Goal: Information Seeking & Learning: Learn about a topic

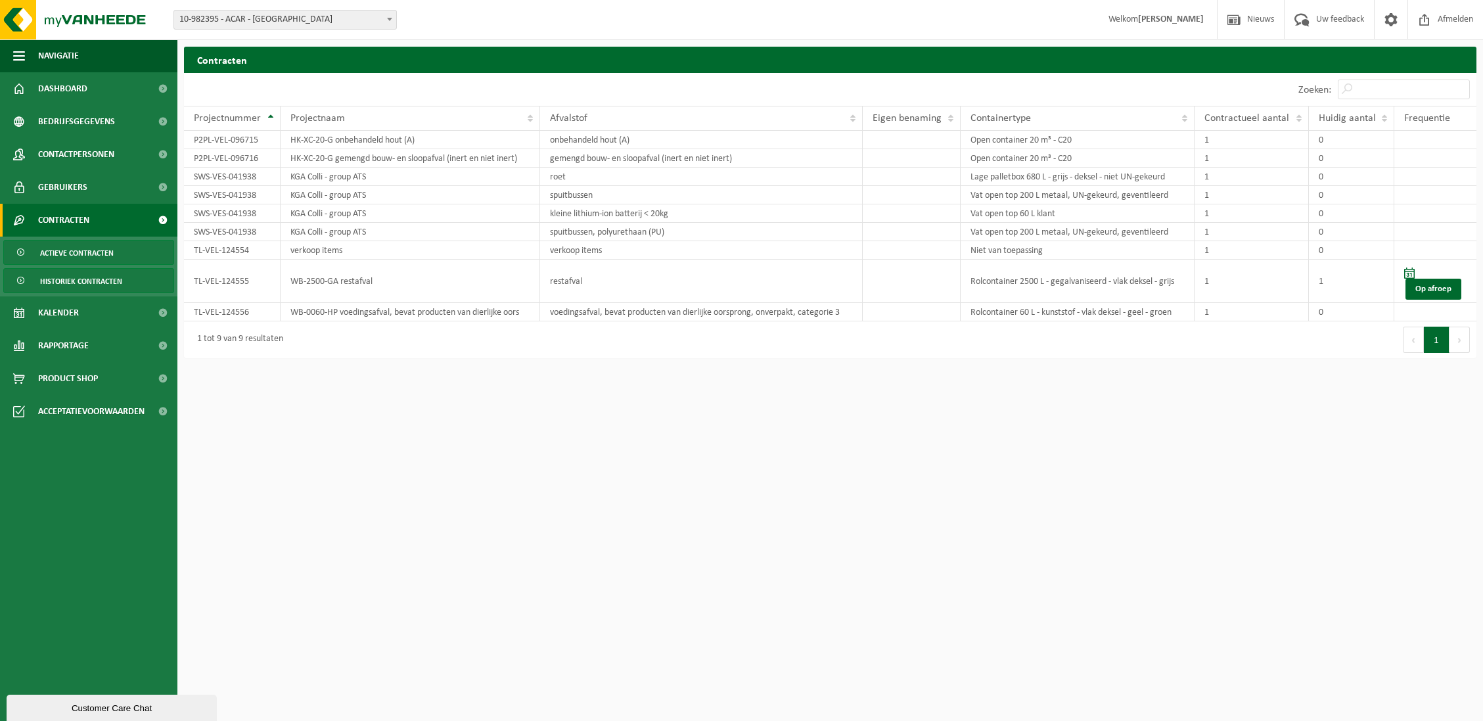
click at [64, 277] on span "Historiek contracten" at bounding box center [81, 281] width 82 height 25
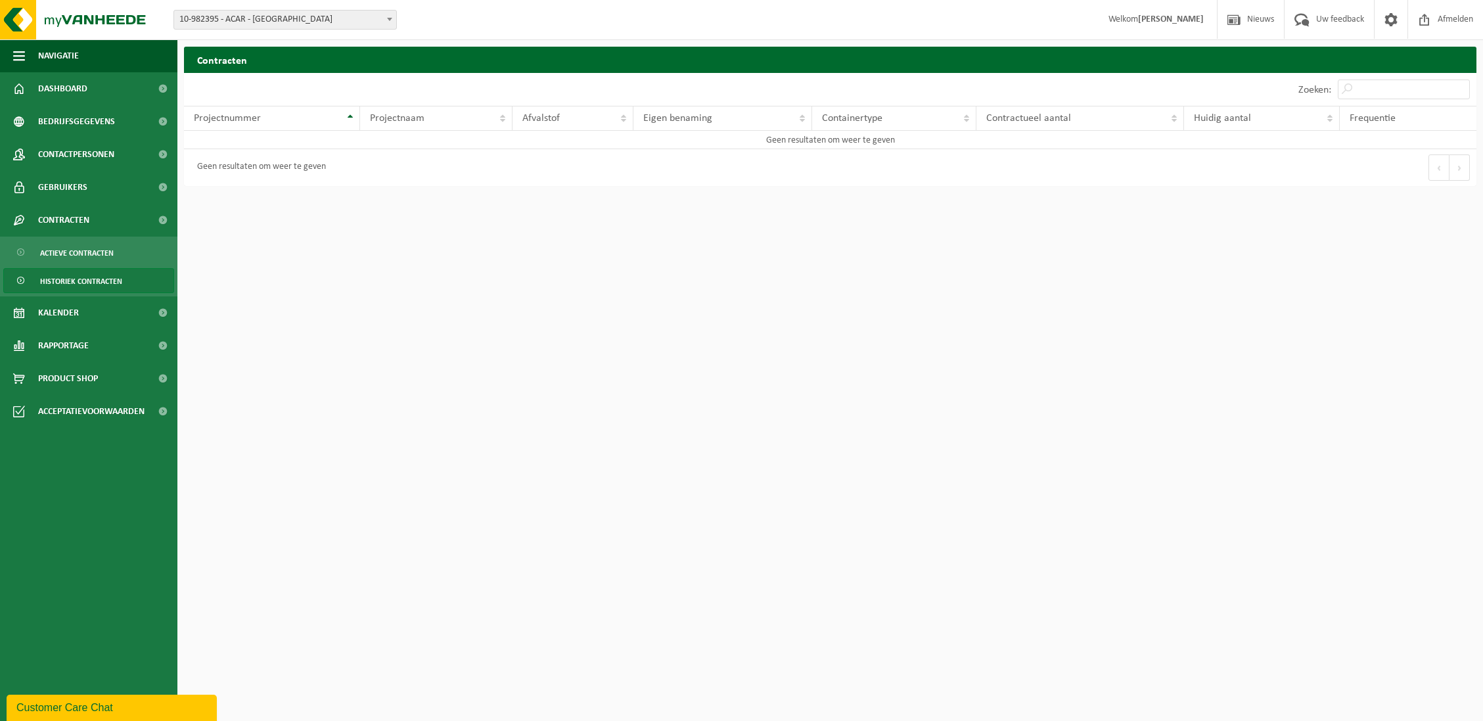
click at [273, 23] on span "10-982395 - ACAR - [GEOGRAPHIC_DATA]" at bounding box center [285, 20] width 222 height 18
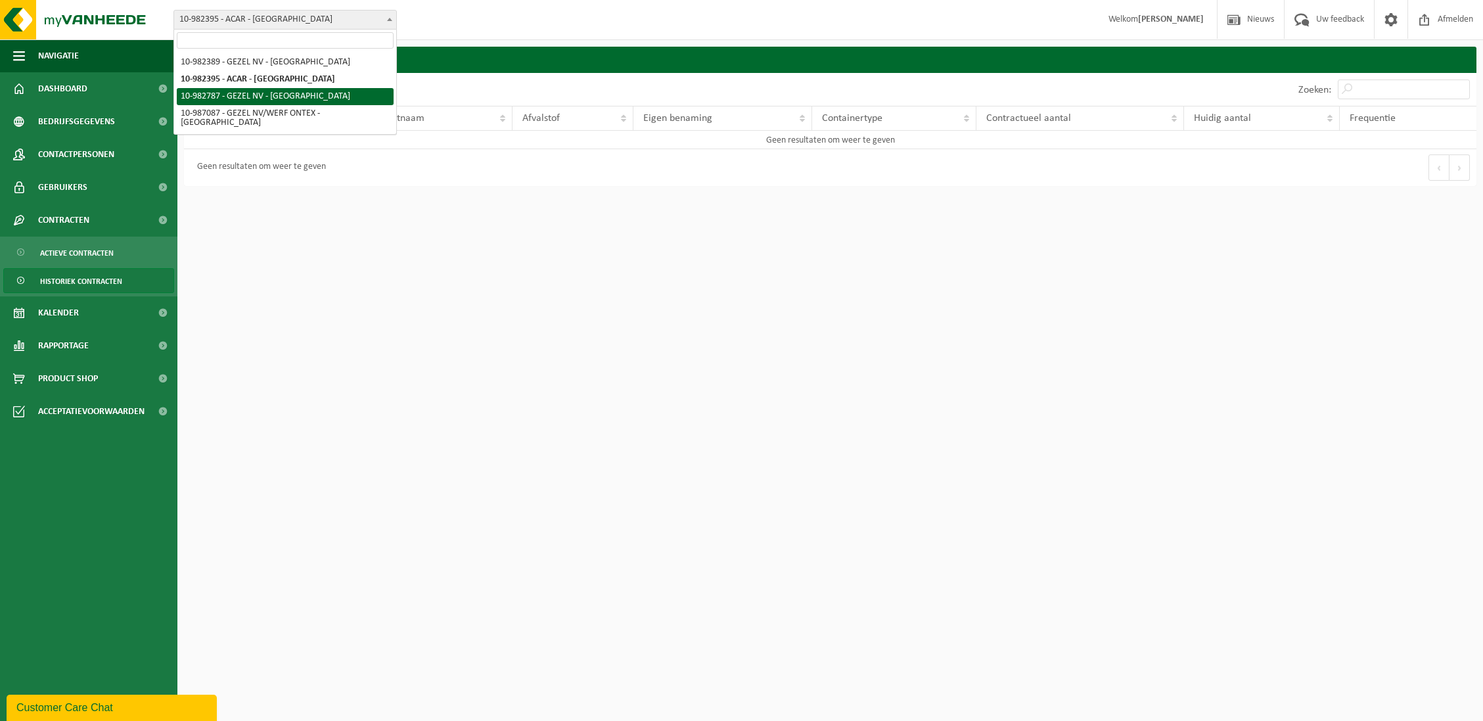
select select "162807"
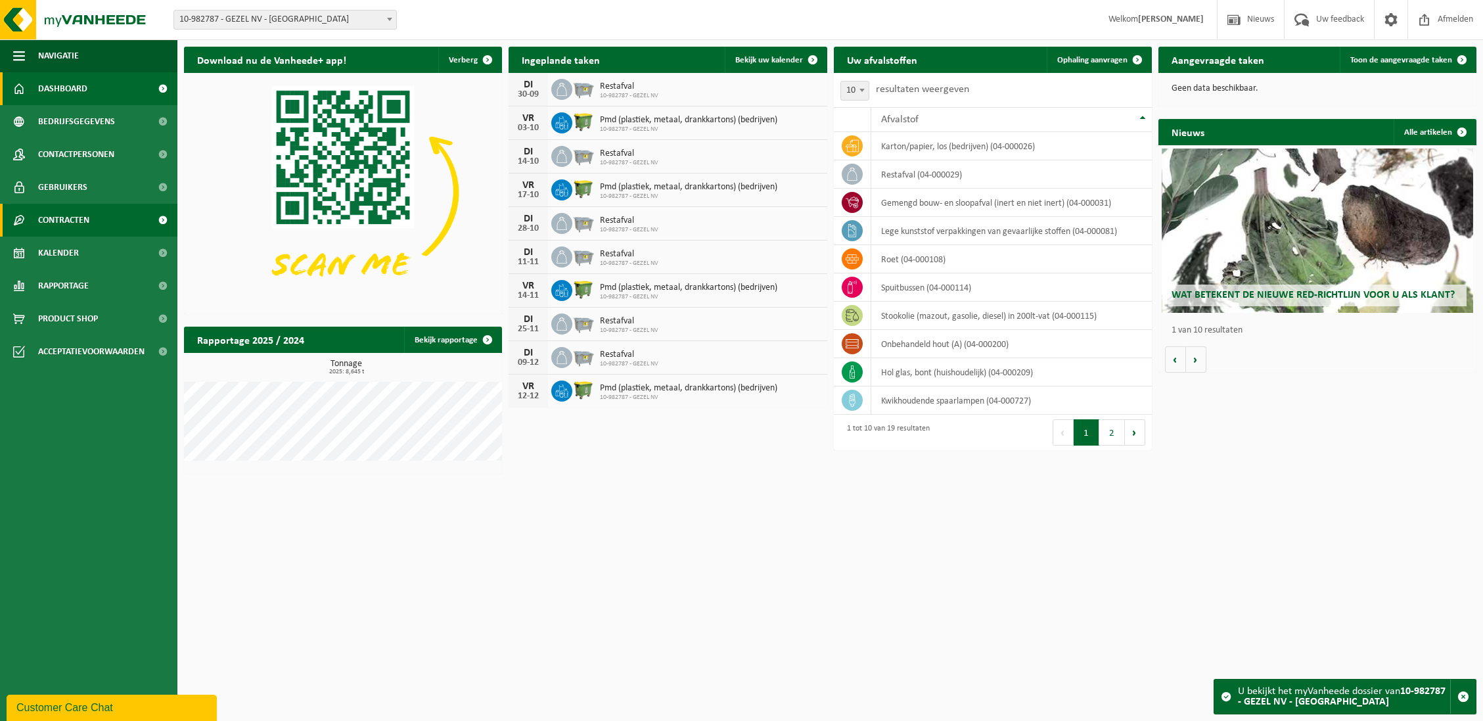
click at [81, 218] on span "Contracten" at bounding box center [63, 220] width 51 height 33
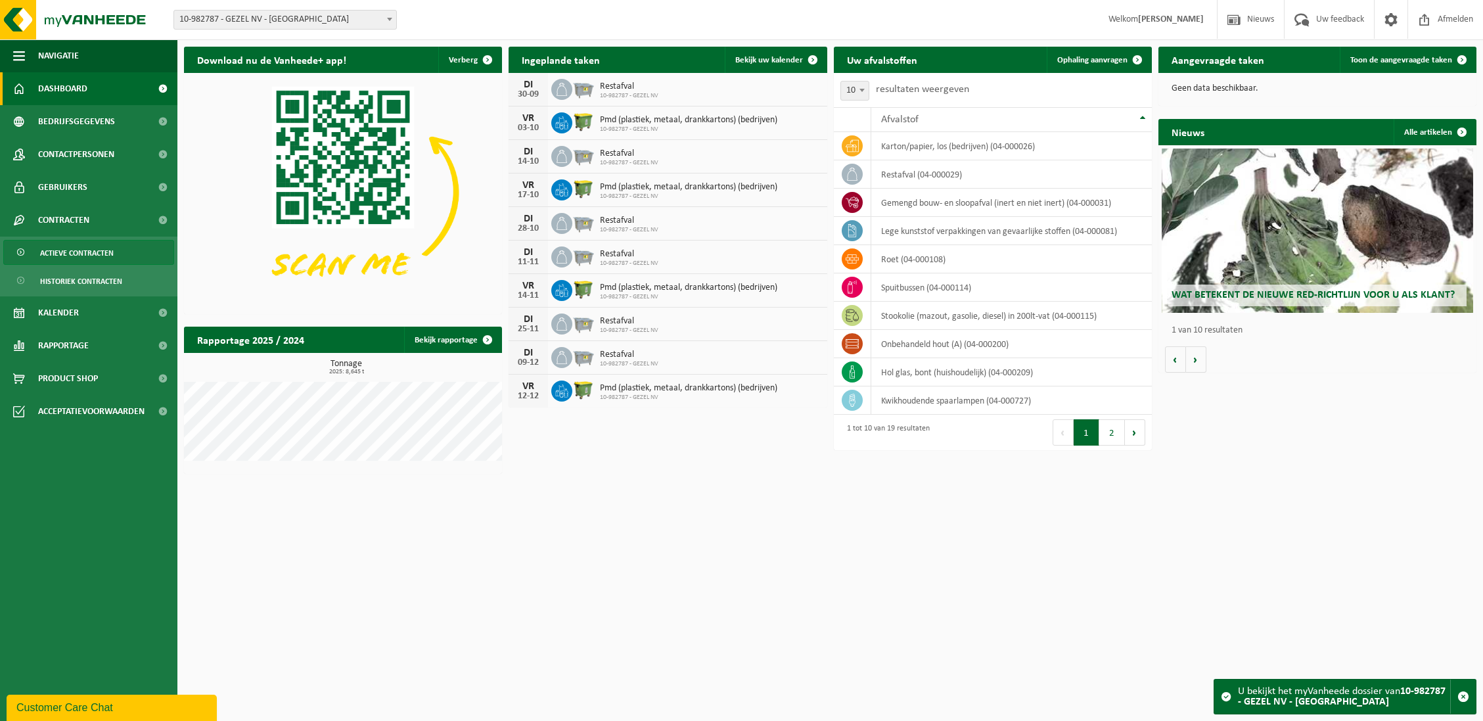
click at [89, 246] on span "Actieve contracten" at bounding box center [77, 253] width 74 height 25
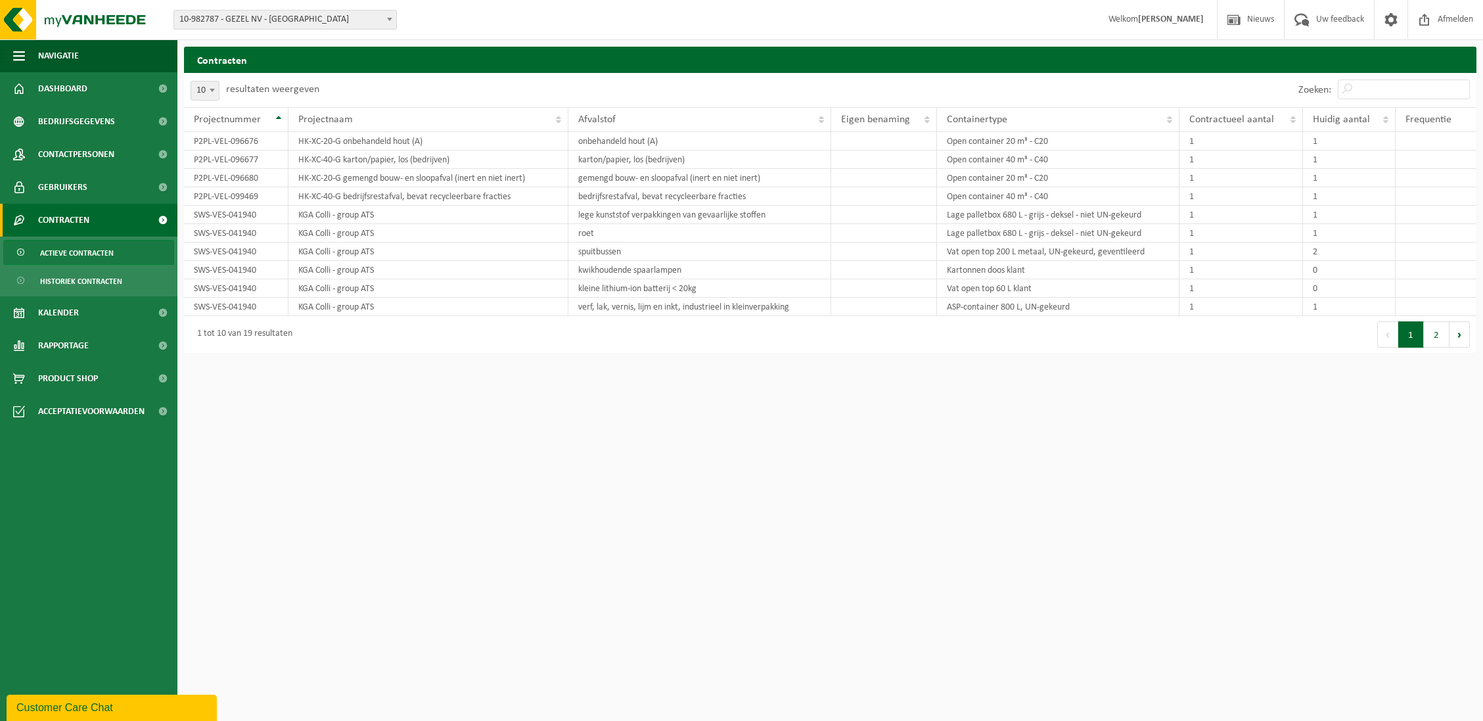
drag, startPoint x: 237, startPoint y: 35, endPoint x: 245, endPoint y: 22, distance: 15.7
click at [239, 34] on div "Vestiging: 10-982389 - GEZEL NV - [GEOGRAPHIC_DATA] 10-982395 - ACAR - SINT-NIK…" at bounding box center [741, 20] width 1483 height 40
click at [245, 20] on span "10-982787 - GEZEL NV - [GEOGRAPHIC_DATA]" at bounding box center [285, 20] width 222 height 18
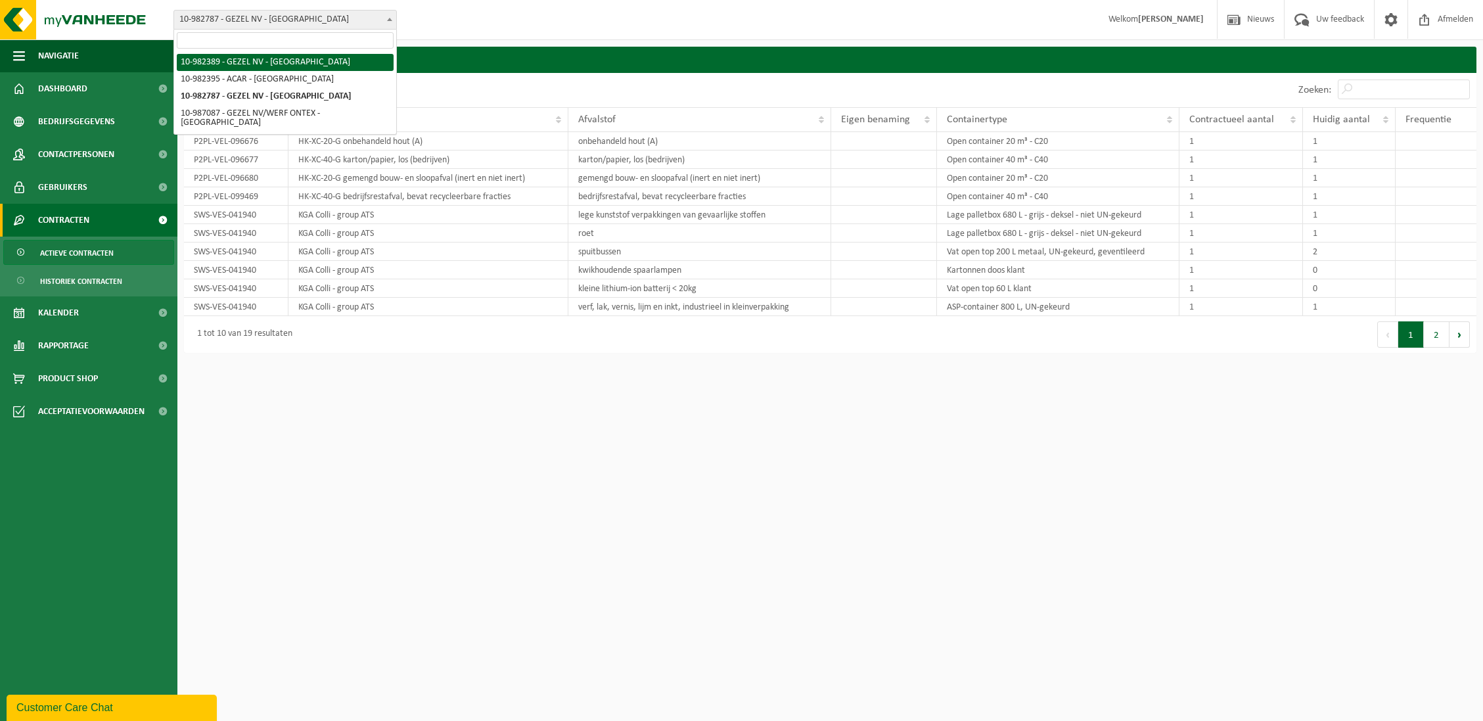
select select "162555"
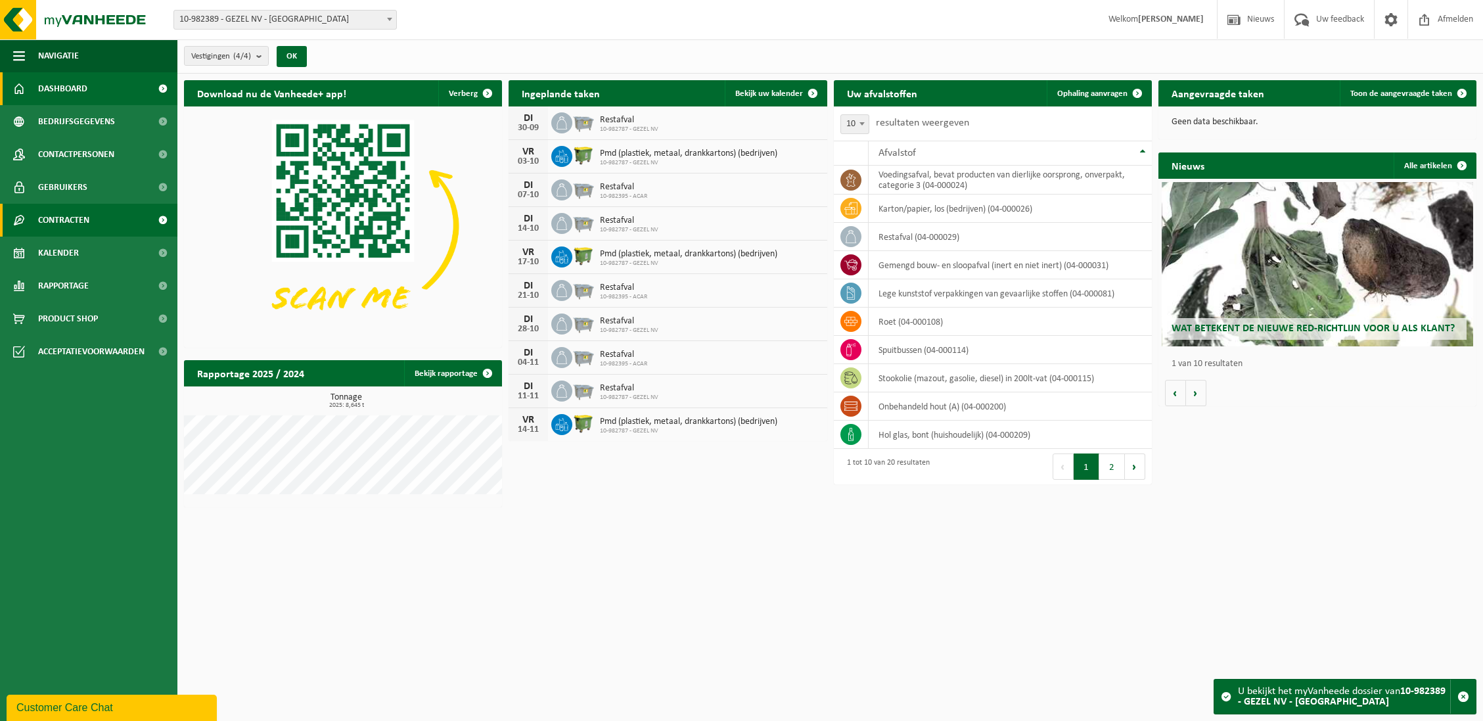
click at [89, 218] on span "Contracten" at bounding box center [63, 220] width 51 height 33
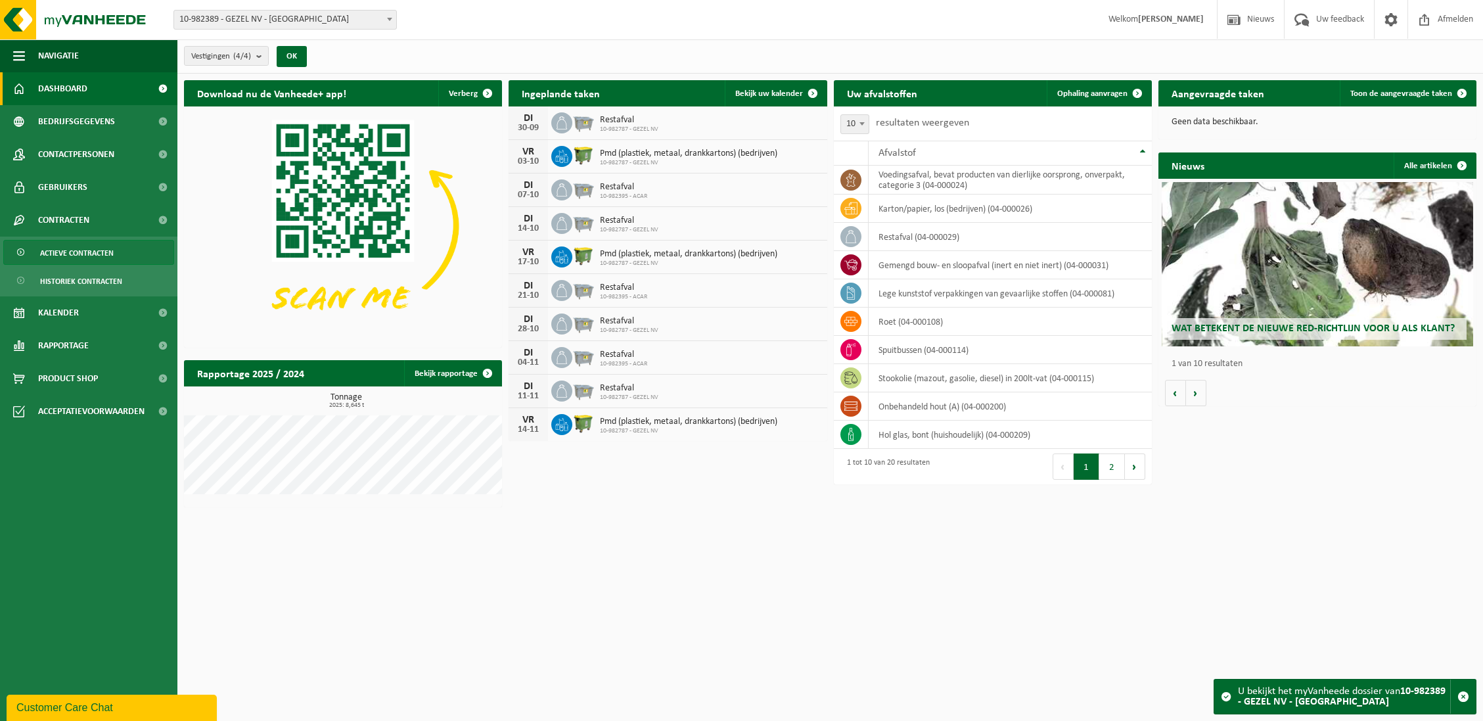
click at [110, 250] on span "Actieve contracten" at bounding box center [77, 253] width 74 height 25
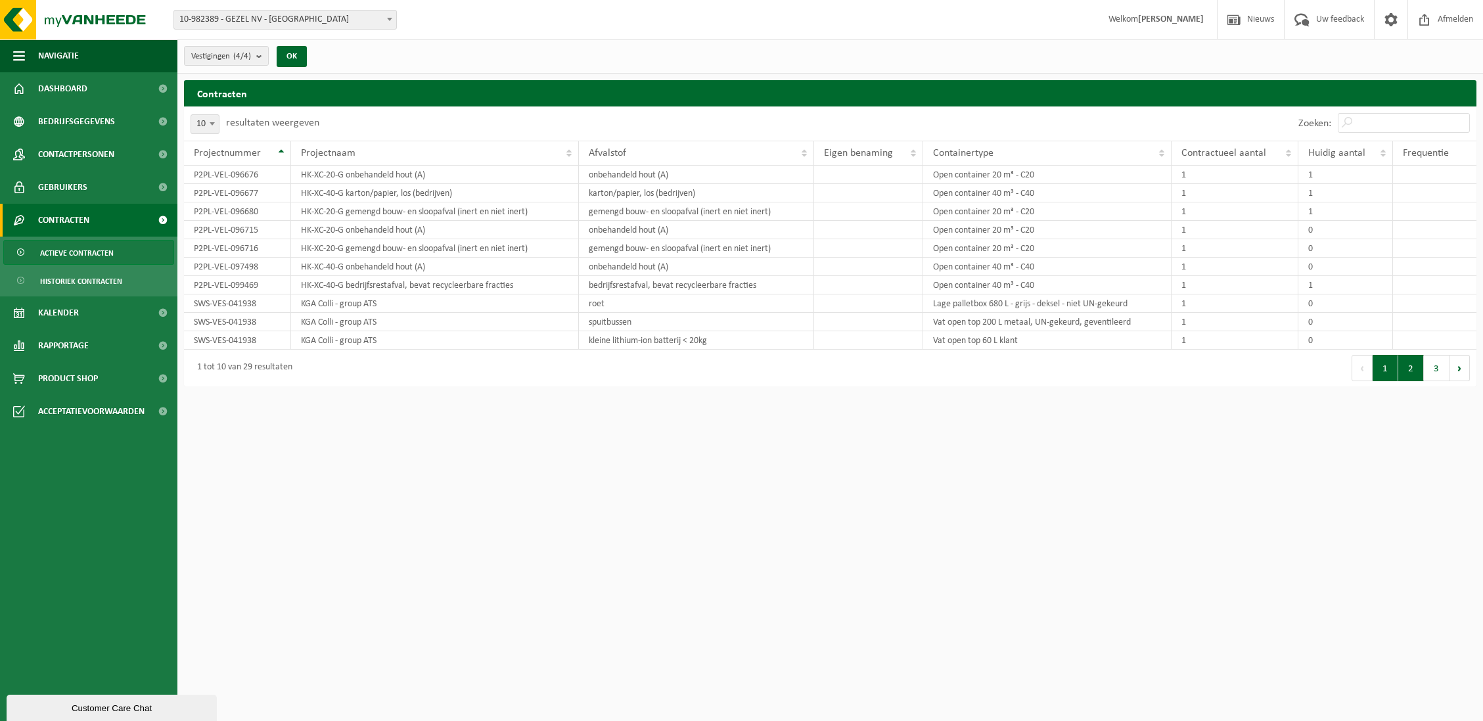
click at [1405, 370] on button "2" at bounding box center [1412, 368] width 26 height 26
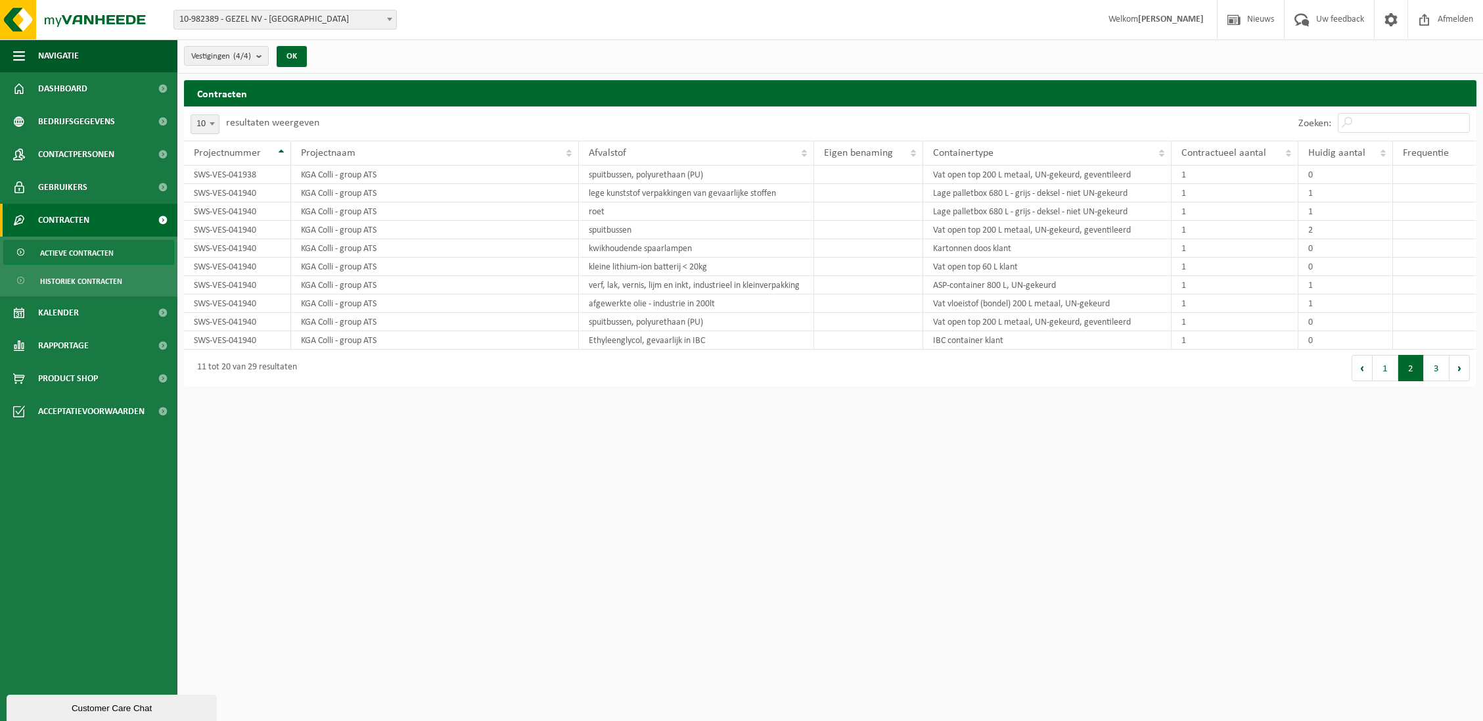
click at [1425, 377] on button "3" at bounding box center [1437, 368] width 26 height 26
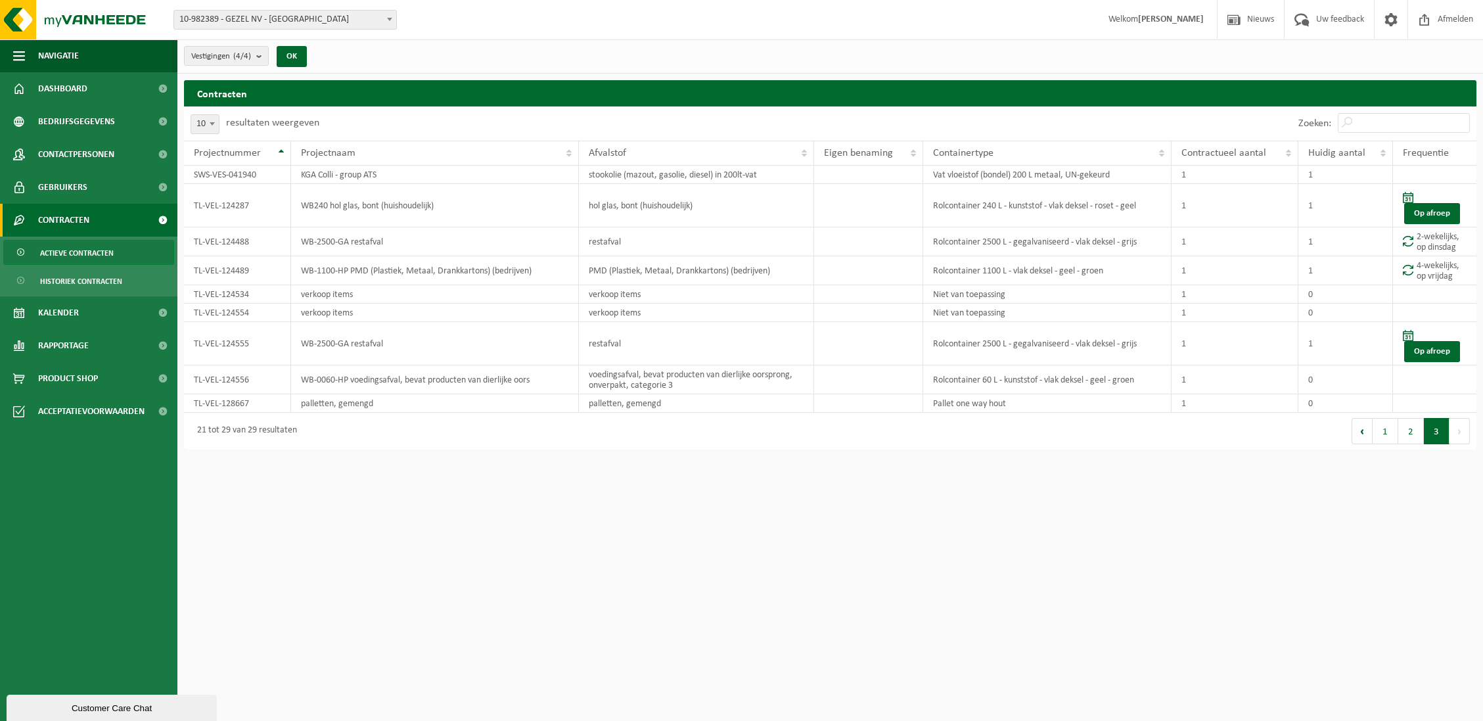
click at [1460, 436] on button "Volgende" at bounding box center [1460, 431] width 20 height 26
click at [72, 119] on span "Bedrijfsgegevens" at bounding box center [76, 121] width 77 height 33
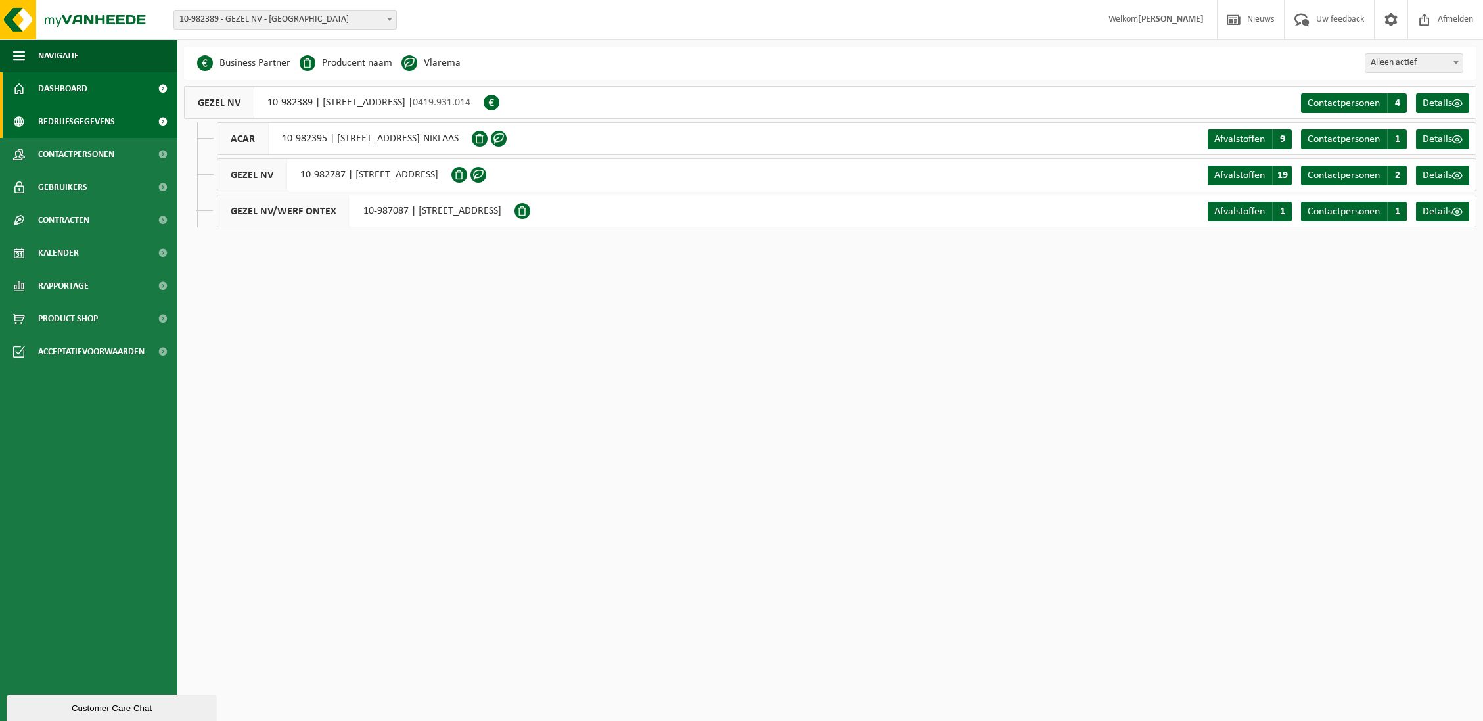
click at [87, 89] on link "Dashboard" at bounding box center [88, 88] width 177 height 33
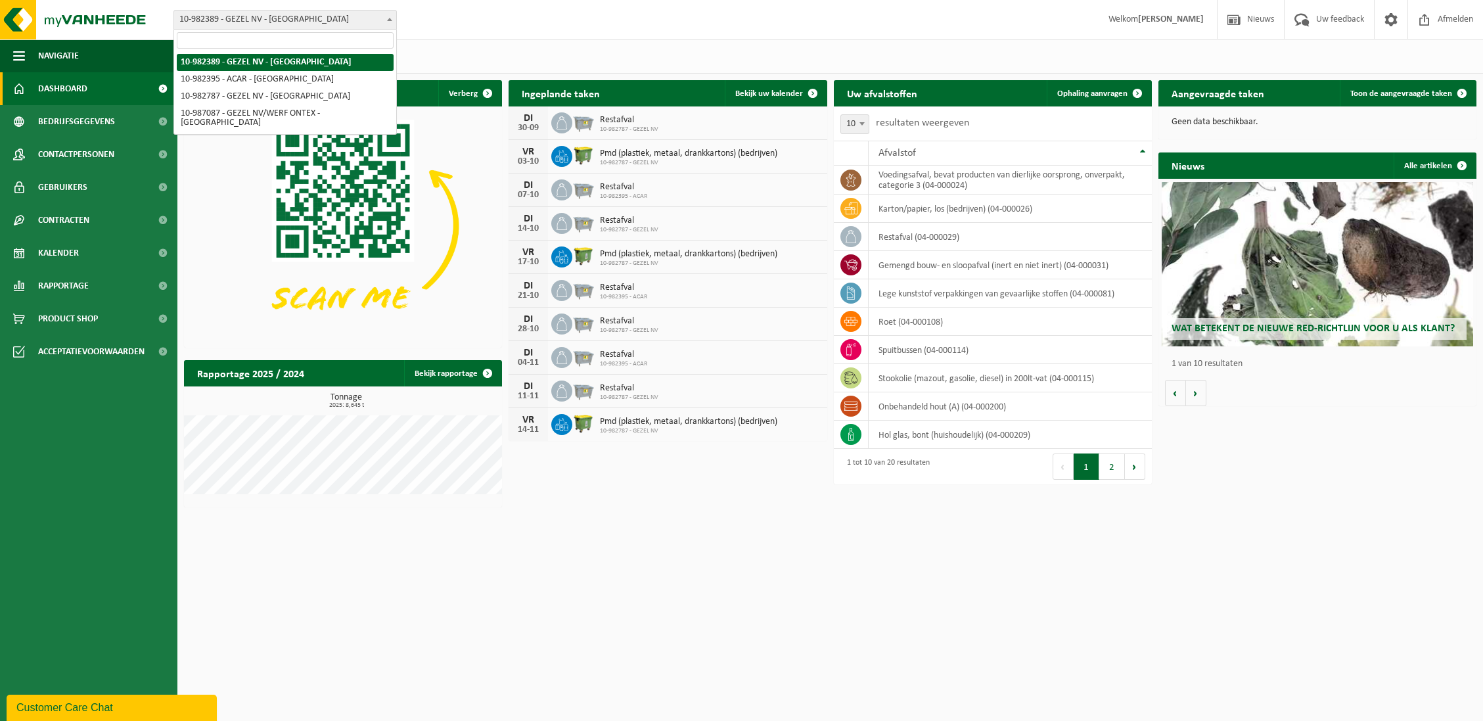
click at [352, 25] on span "10-982389 - GEZEL NV - [GEOGRAPHIC_DATA]" at bounding box center [285, 20] width 222 height 18
select select "162558"
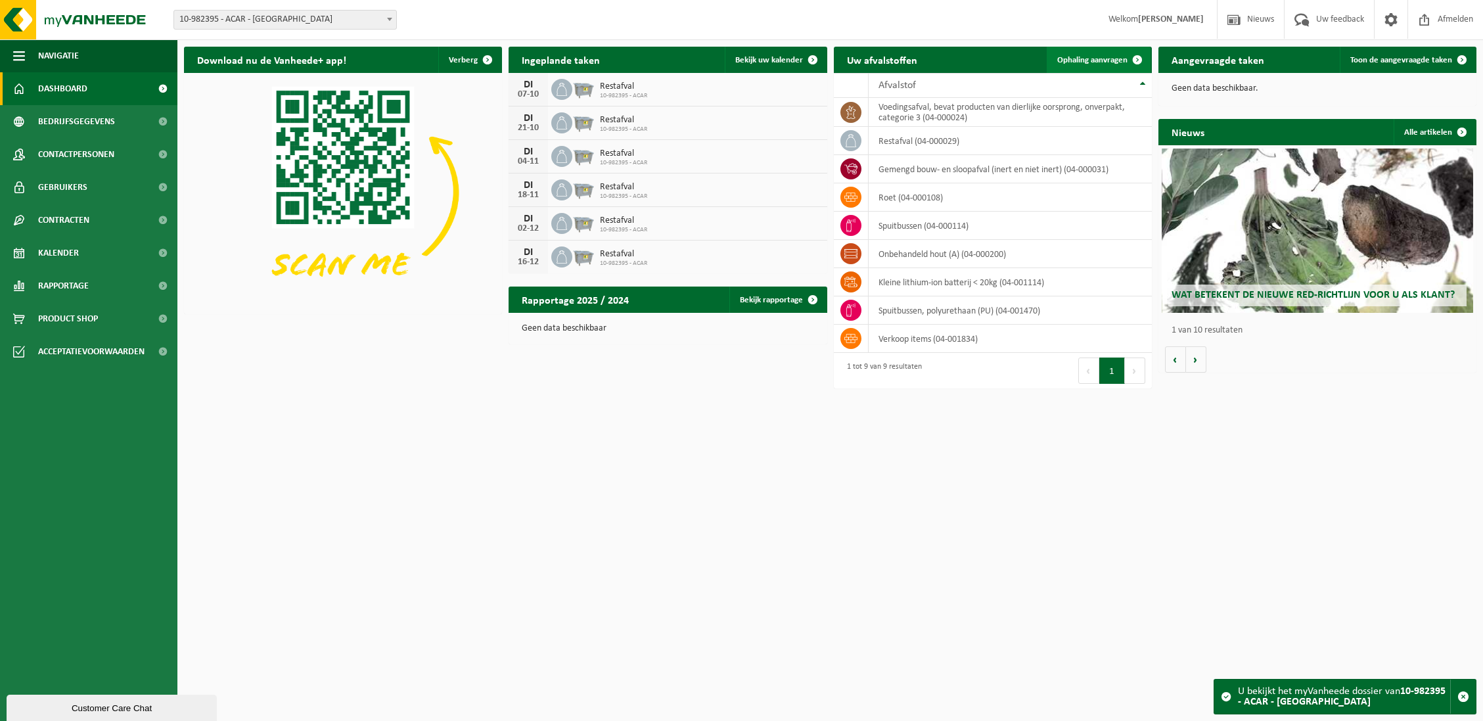
click at [1117, 57] on span "Ophaling aanvragen" at bounding box center [1093, 60] width 70 height 9
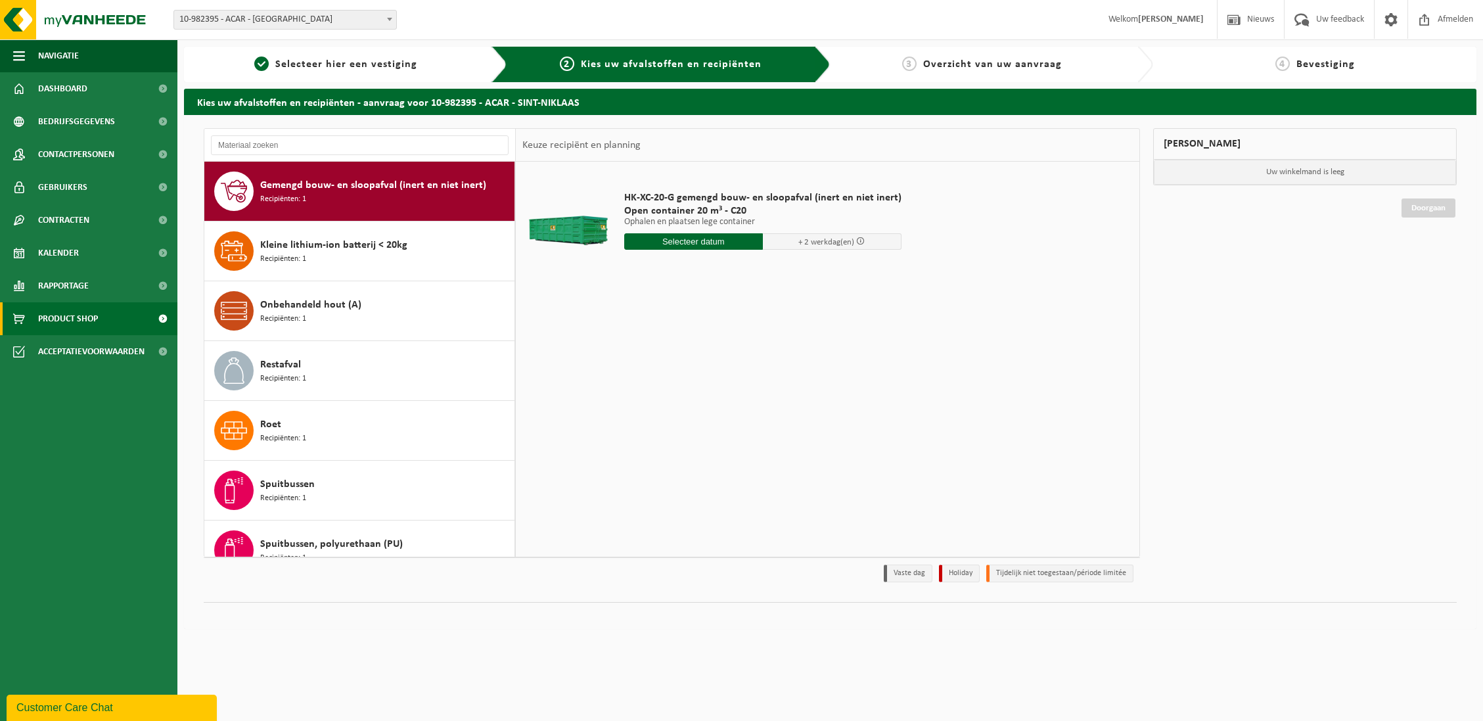
click at [116, 317] on link "Product Shop" at bounding box center [88, 318] width 177 height 33
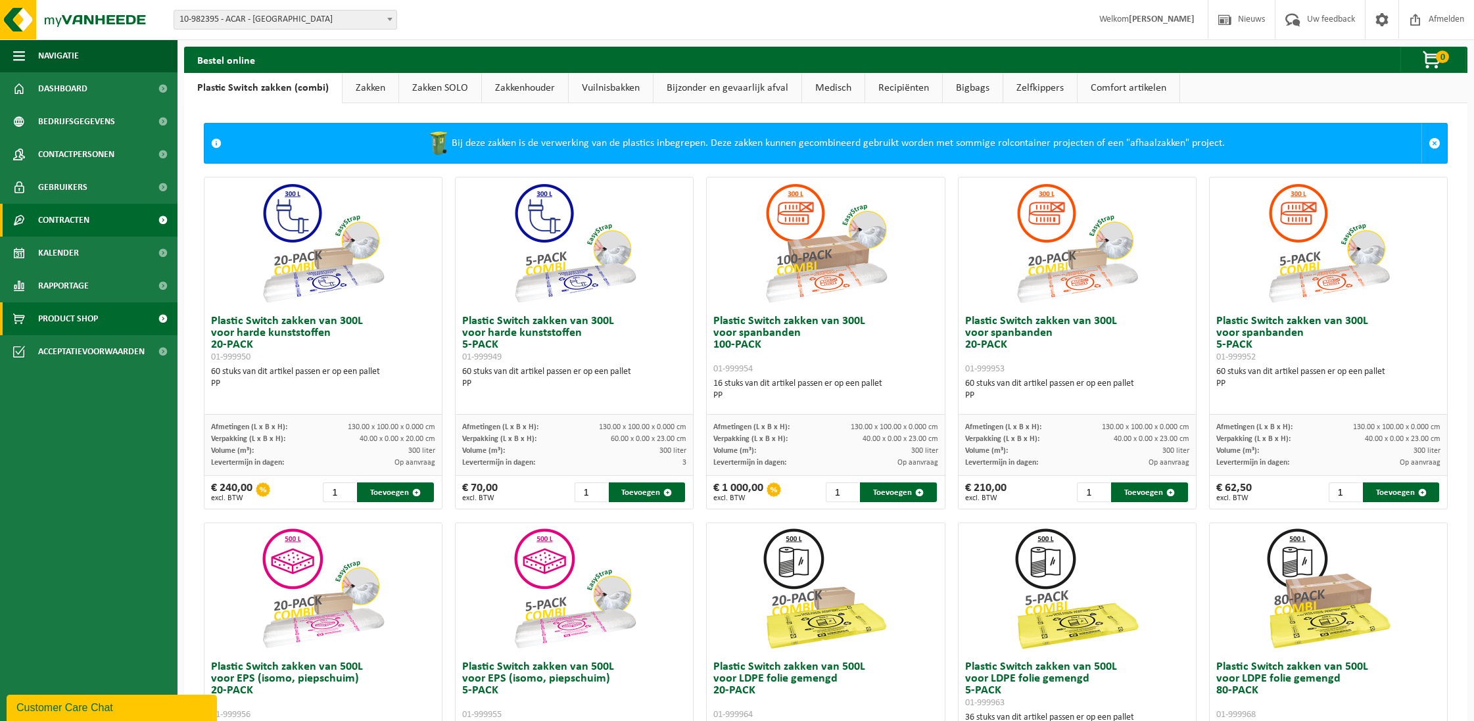
click at [78, 225] on span "Contracten" at bounding box center [63, 220] width 51 height 33
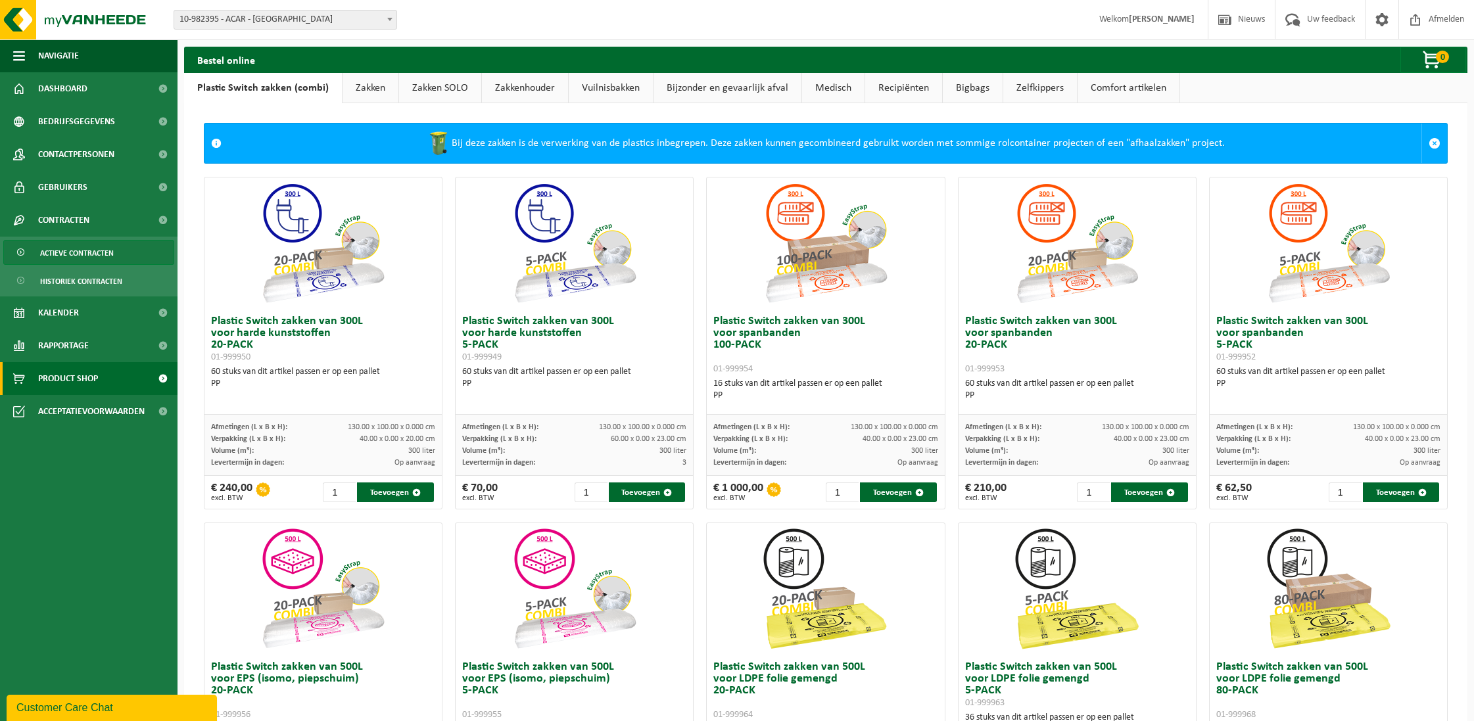
click at [80, 245] on span "Actieve contracten" at bounding box center [77, 253] width 74 height 25
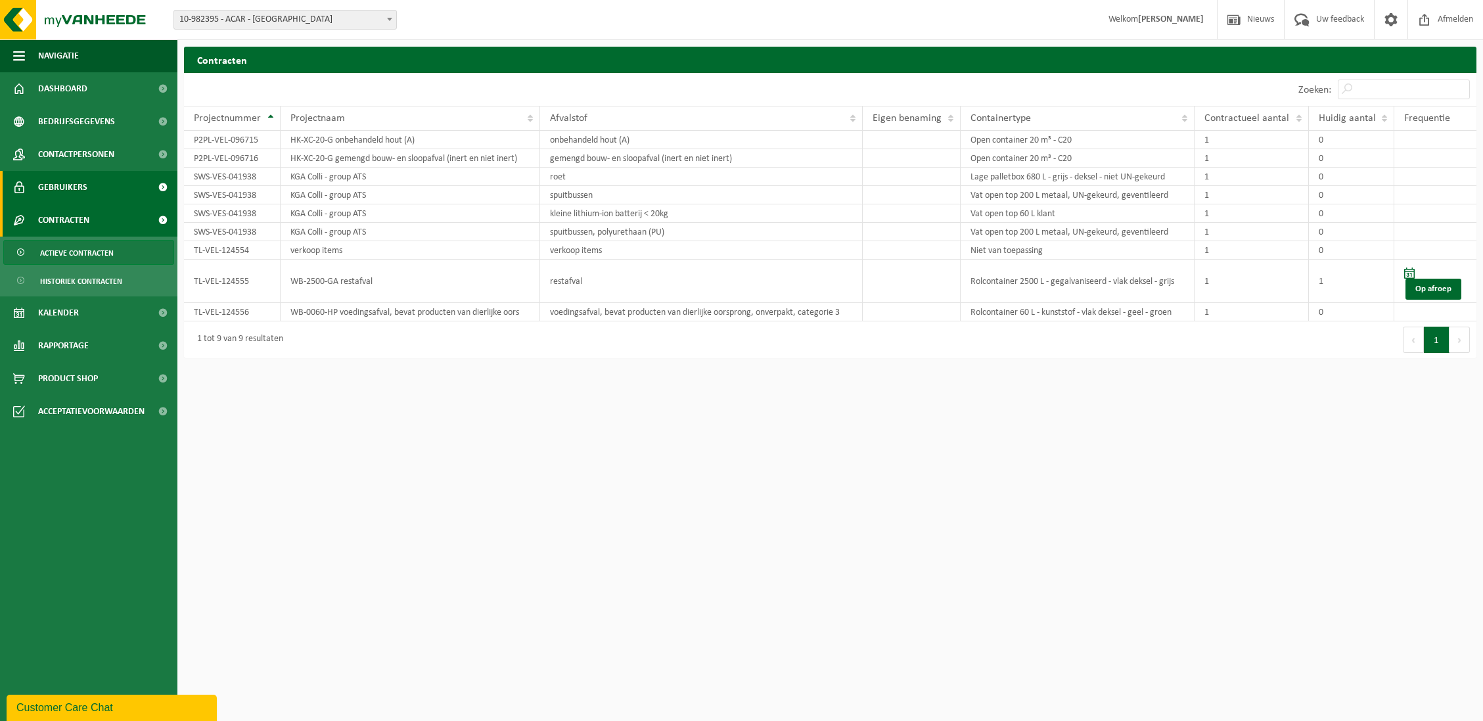
click at [76, 191] on span "Gebruikers" at bounding box center [62, 187] width 49 height 33
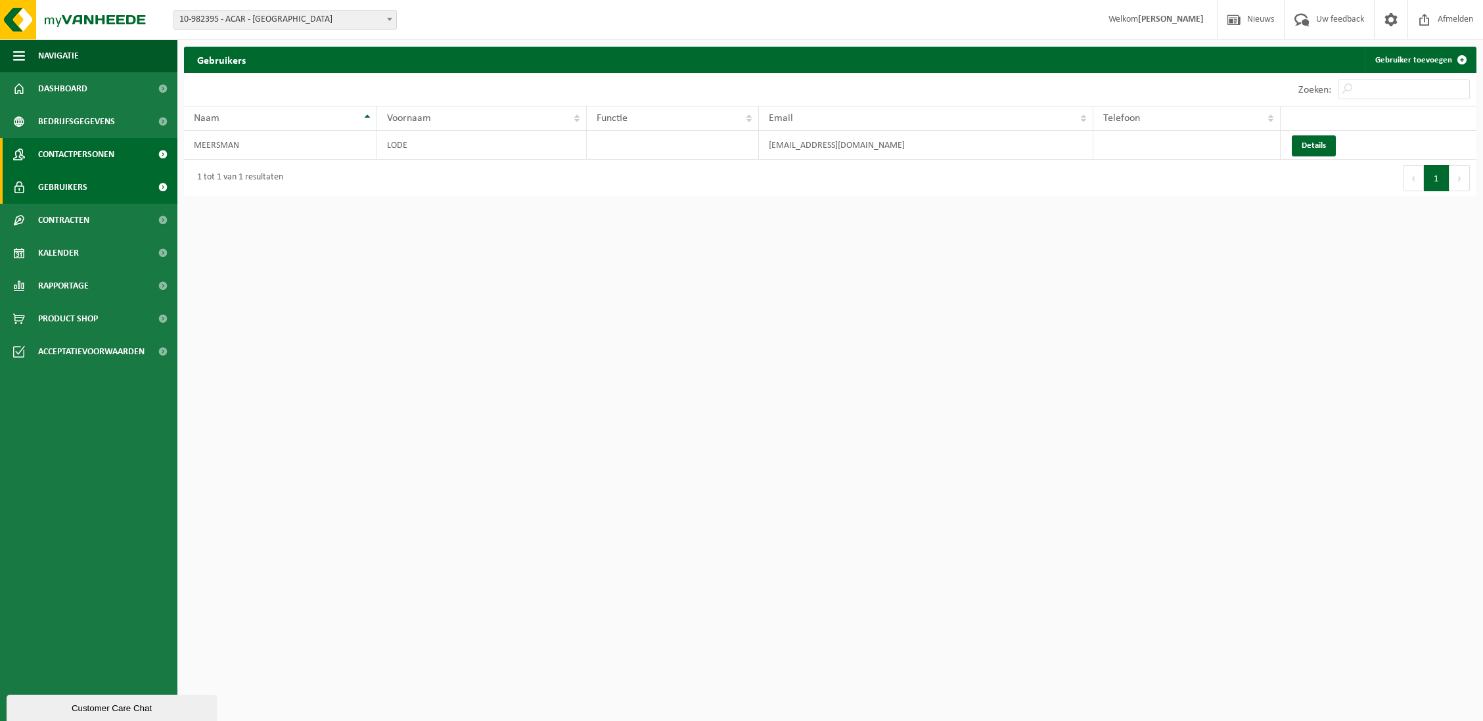
click at [82, 152] on span "Contactpersonen" at bounding box center [76, 154] width 76 height 33
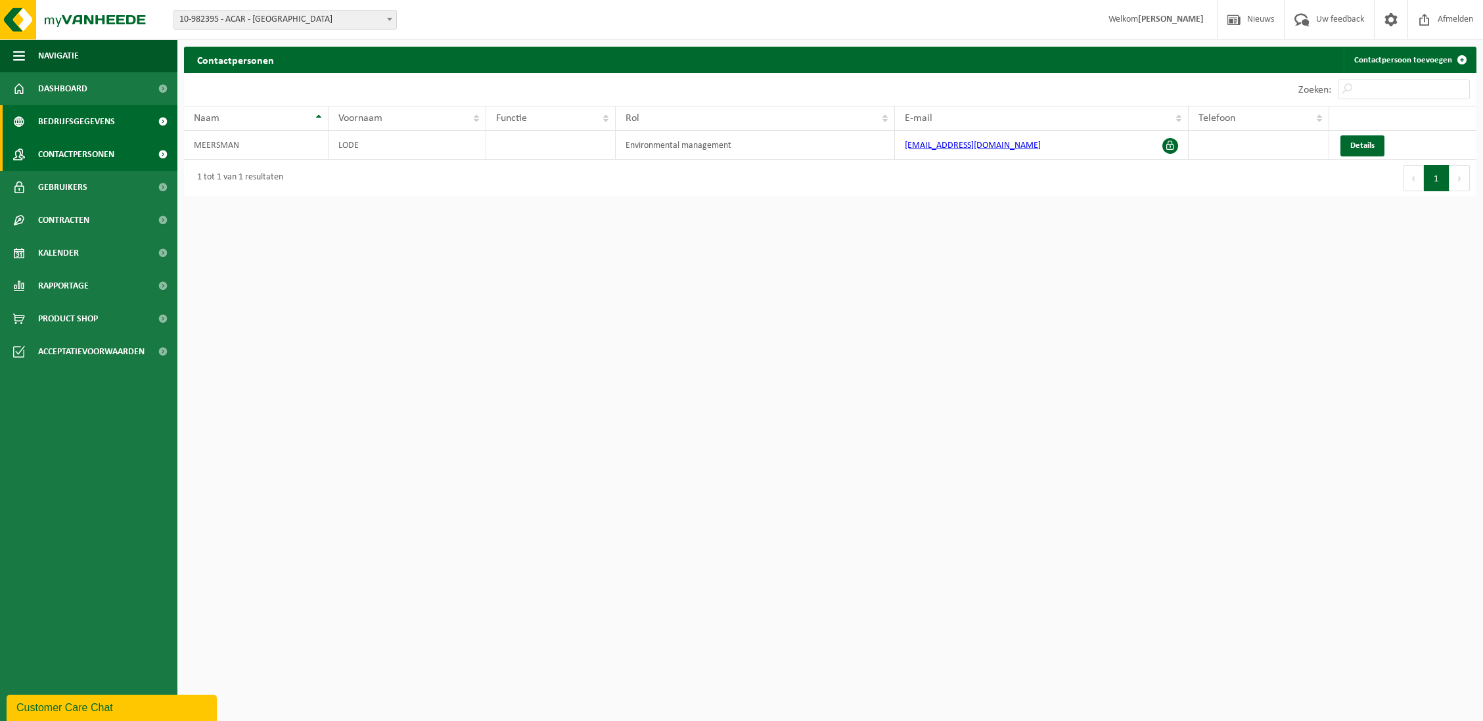
click at [98, 118] on span "Bedrijfsgegevens" at bounding box center [76, 121] width 77 height 33
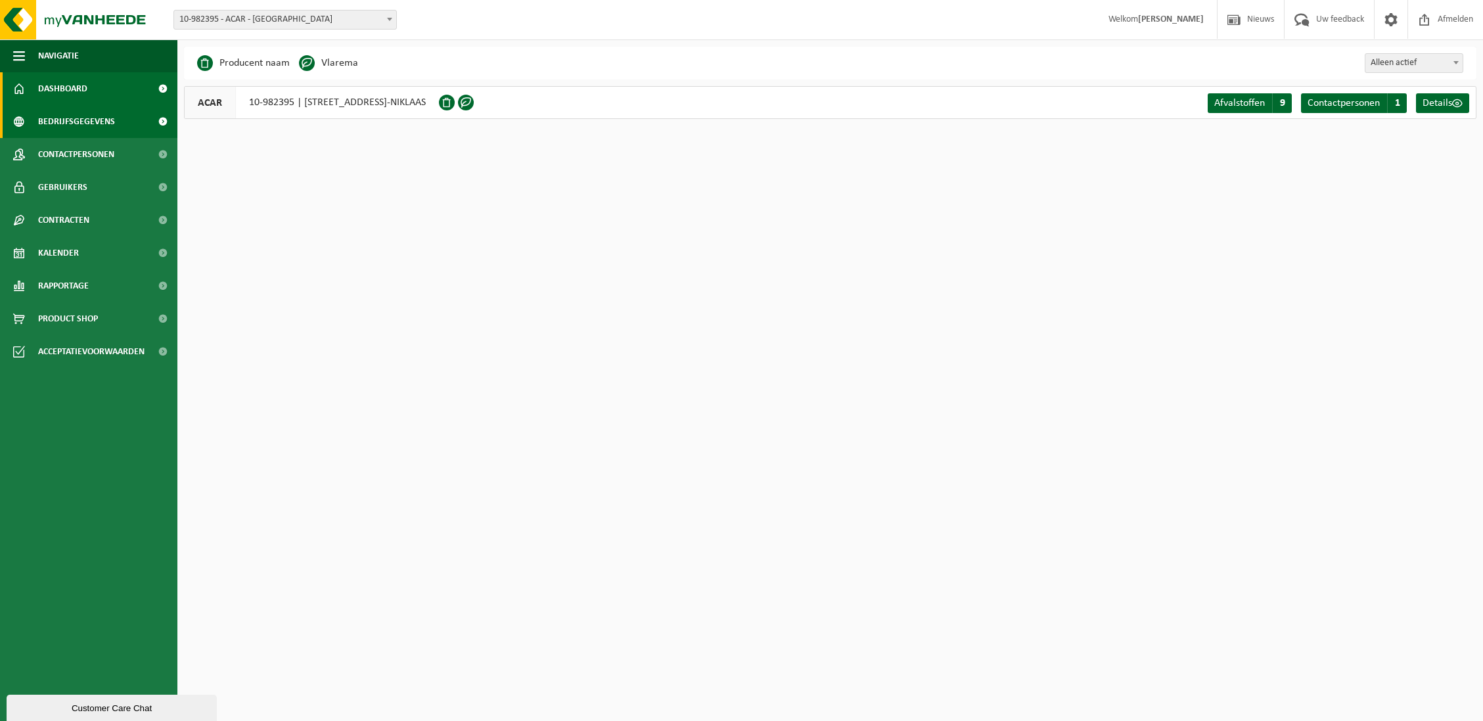
click at [89, 93] on link "Dashboard" at bounding box center [88, 88] width 177 height 33
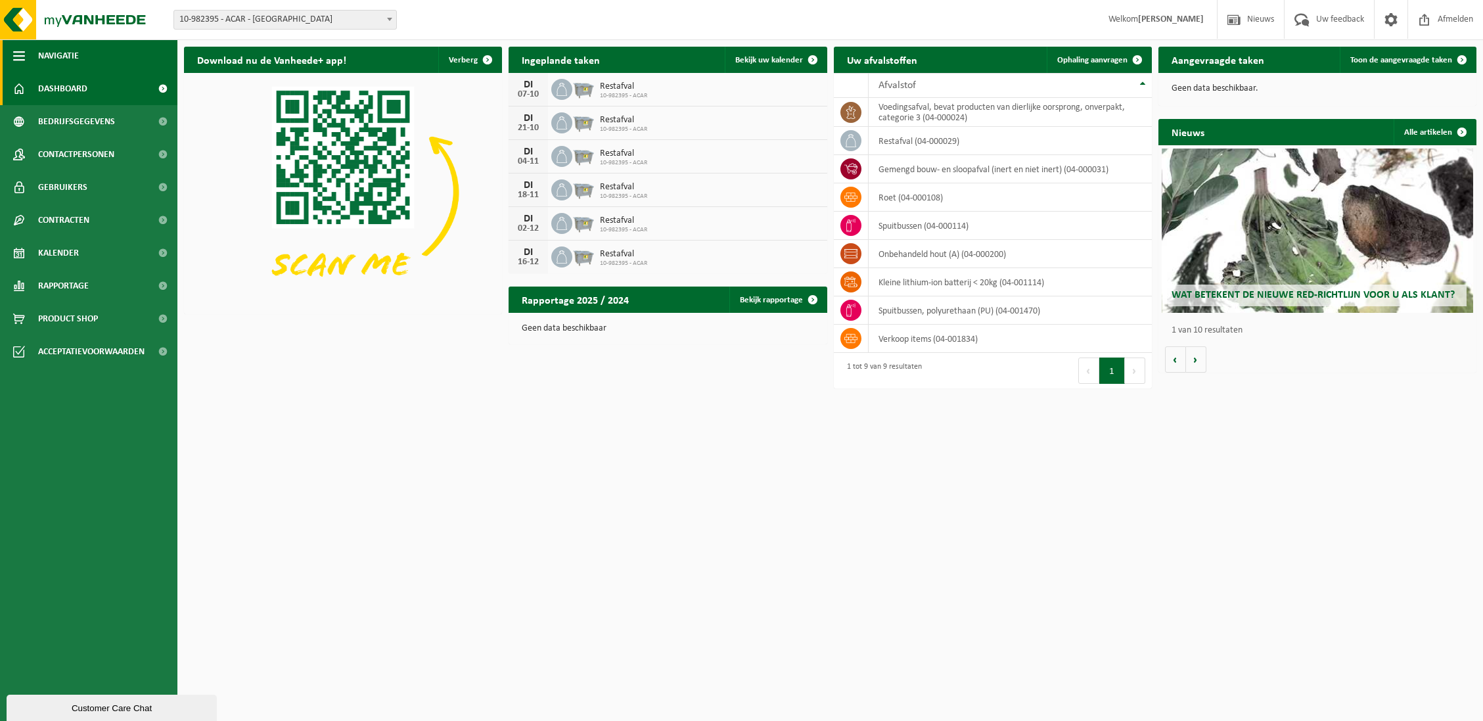
click at [35, 55] on button "Navigatie" at bounding box center [88, 55] width 177 height 33
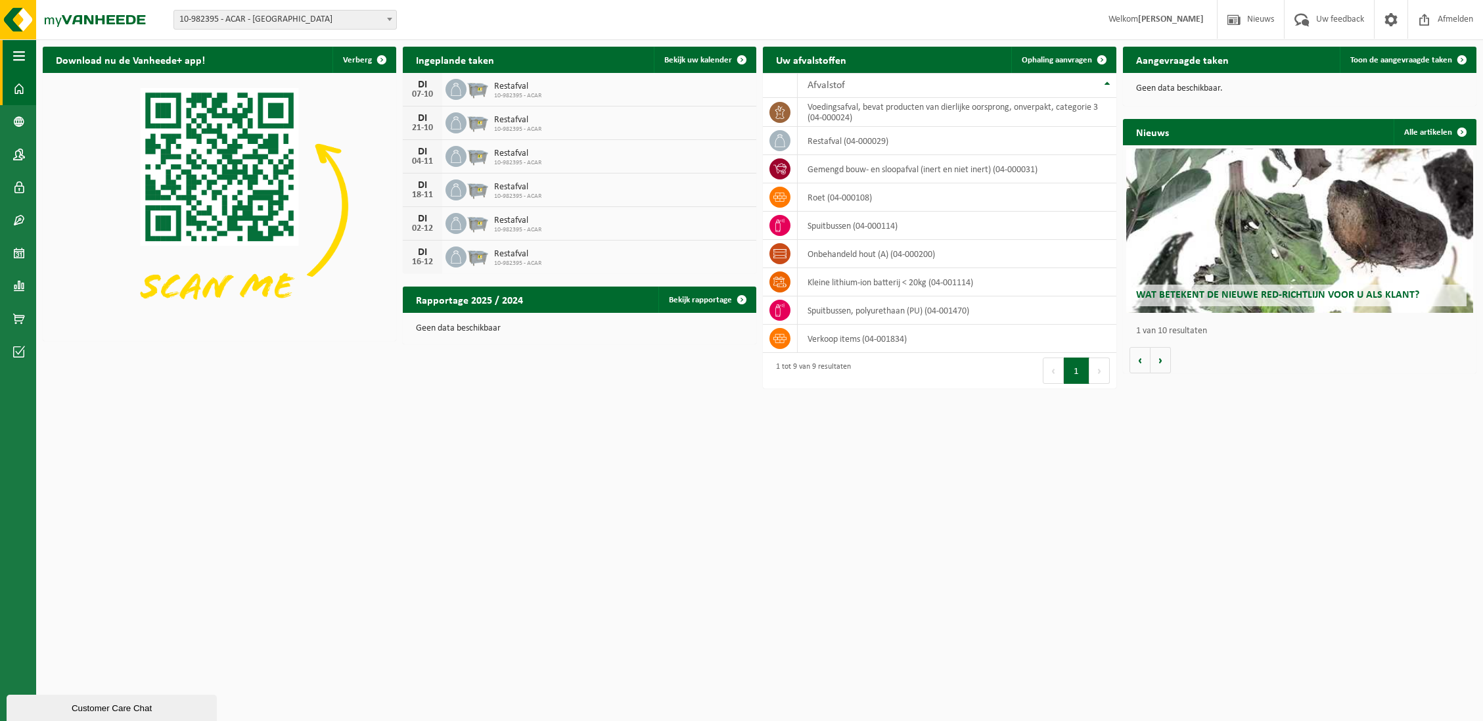
click at [16, 55] on span "button" at bounding box center [19, 55] width 12 height 33
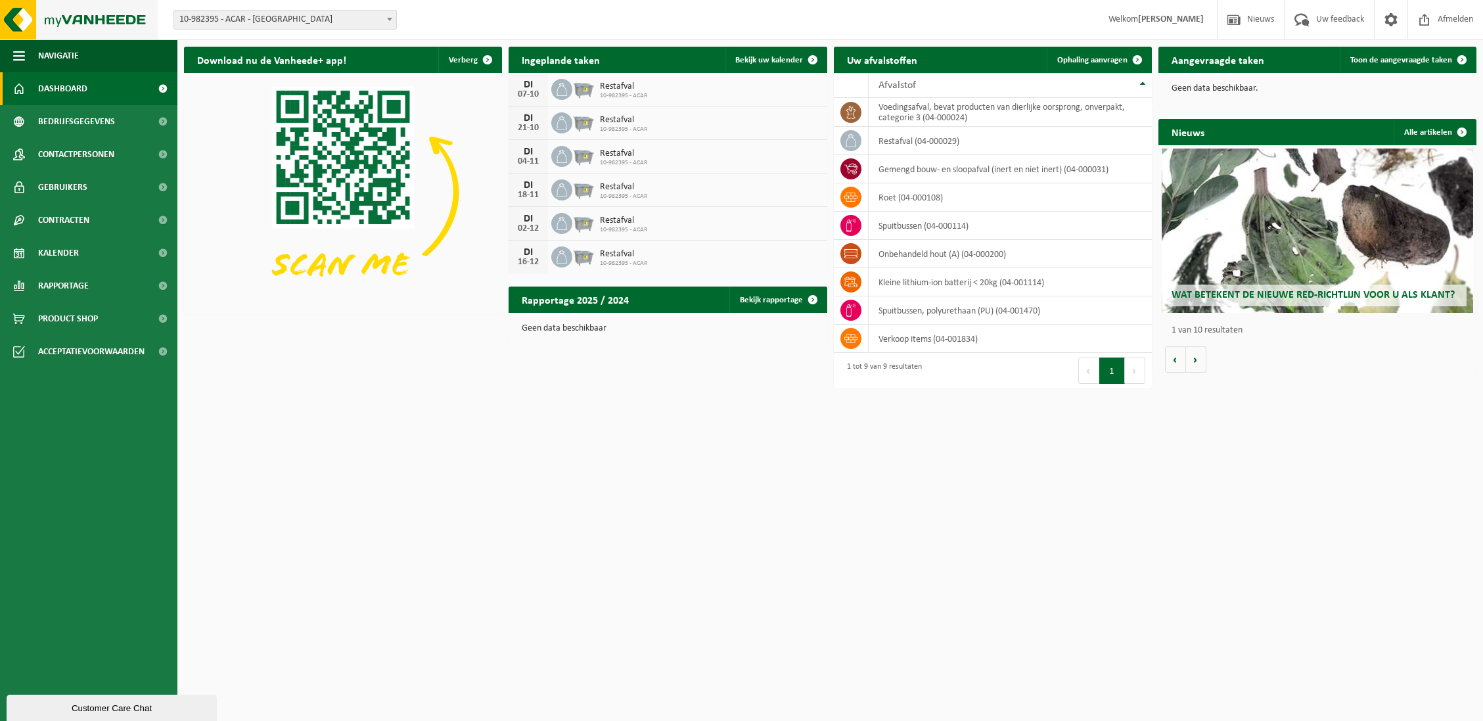
click at [95, 24] on img at bounding box center [79, 19] width 158 height 39
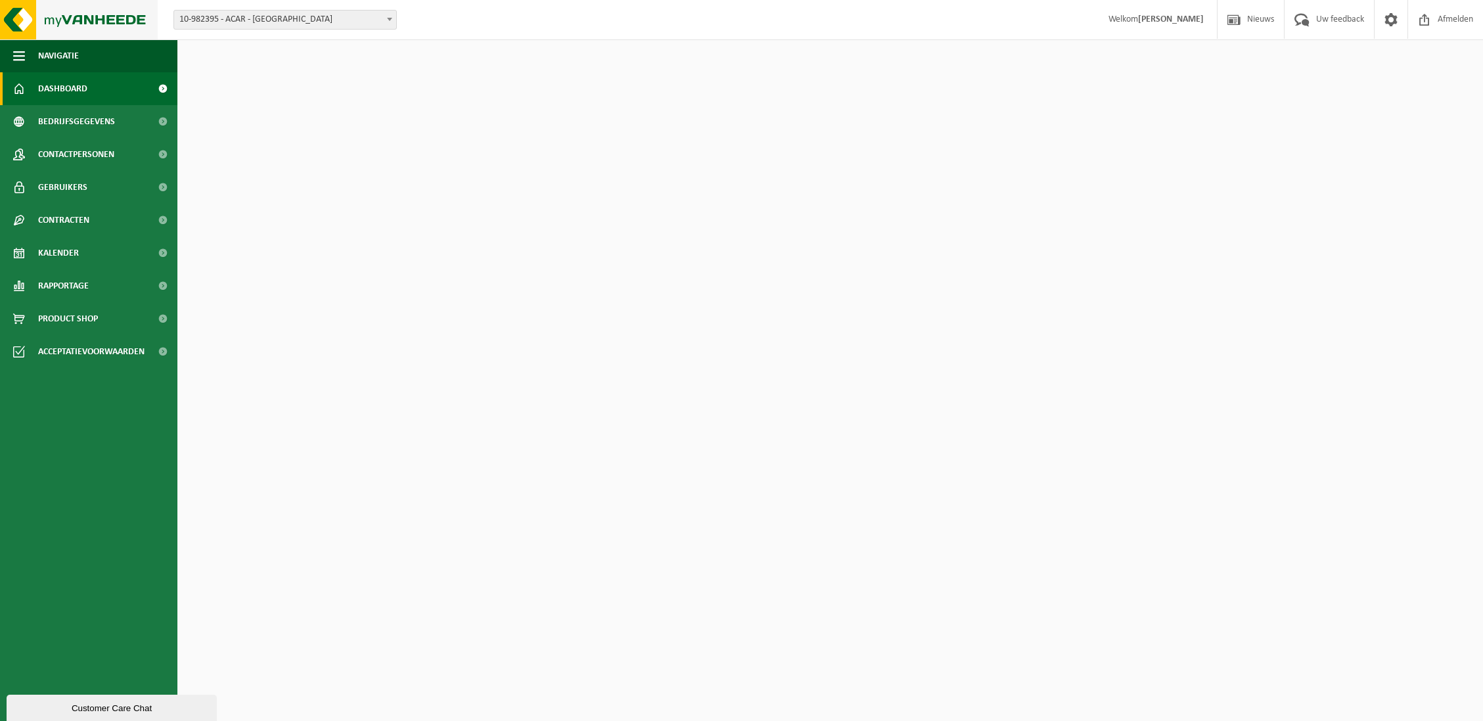
click at [22, 20] on img at bounding box center [79, 19] width 158 height 39
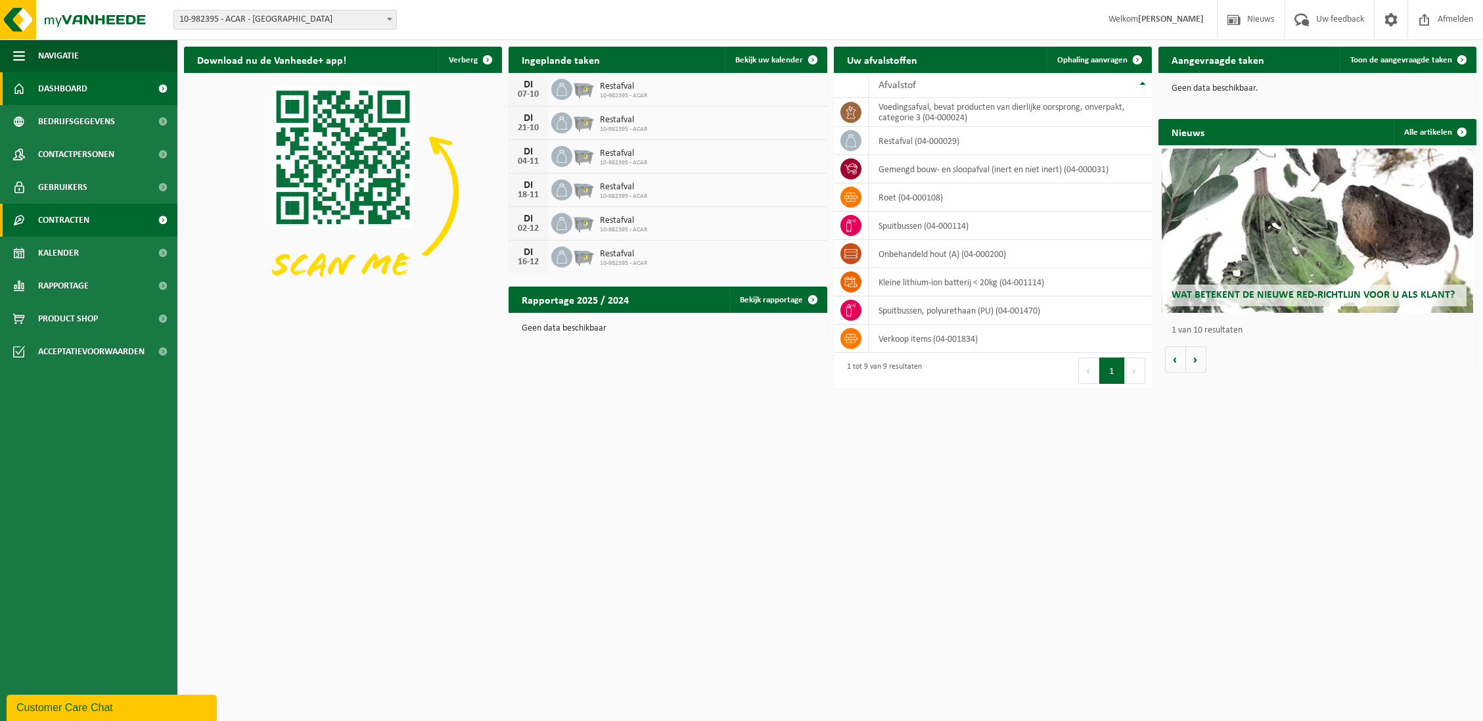
click at [62, 223] on span "Contracten" at bounding box center [63, 220] width 51 height 33
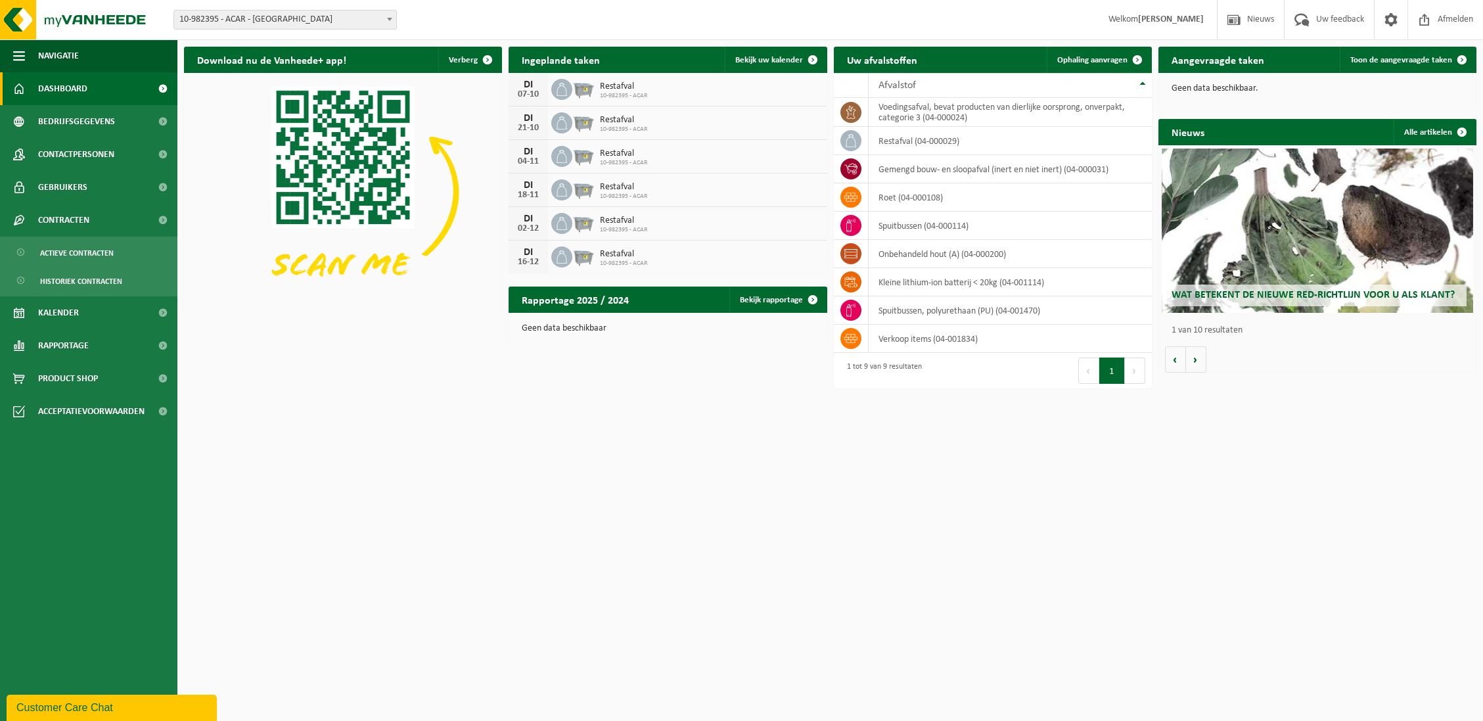
click at [254, 17] on span "10-982395 - ACAR - [GEOGRAPHIC_DATA]" at bounding box center [285, 20] width 222 height 18
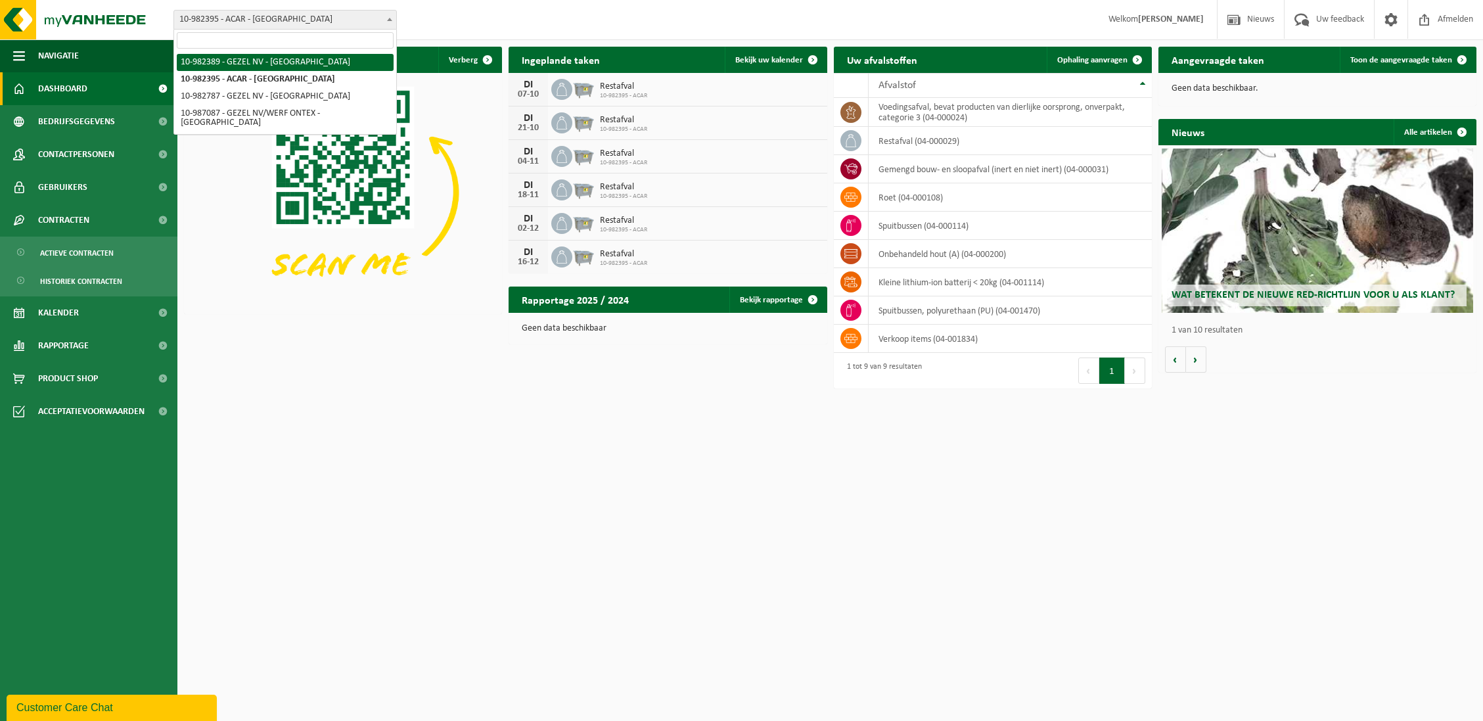
select select "162555"
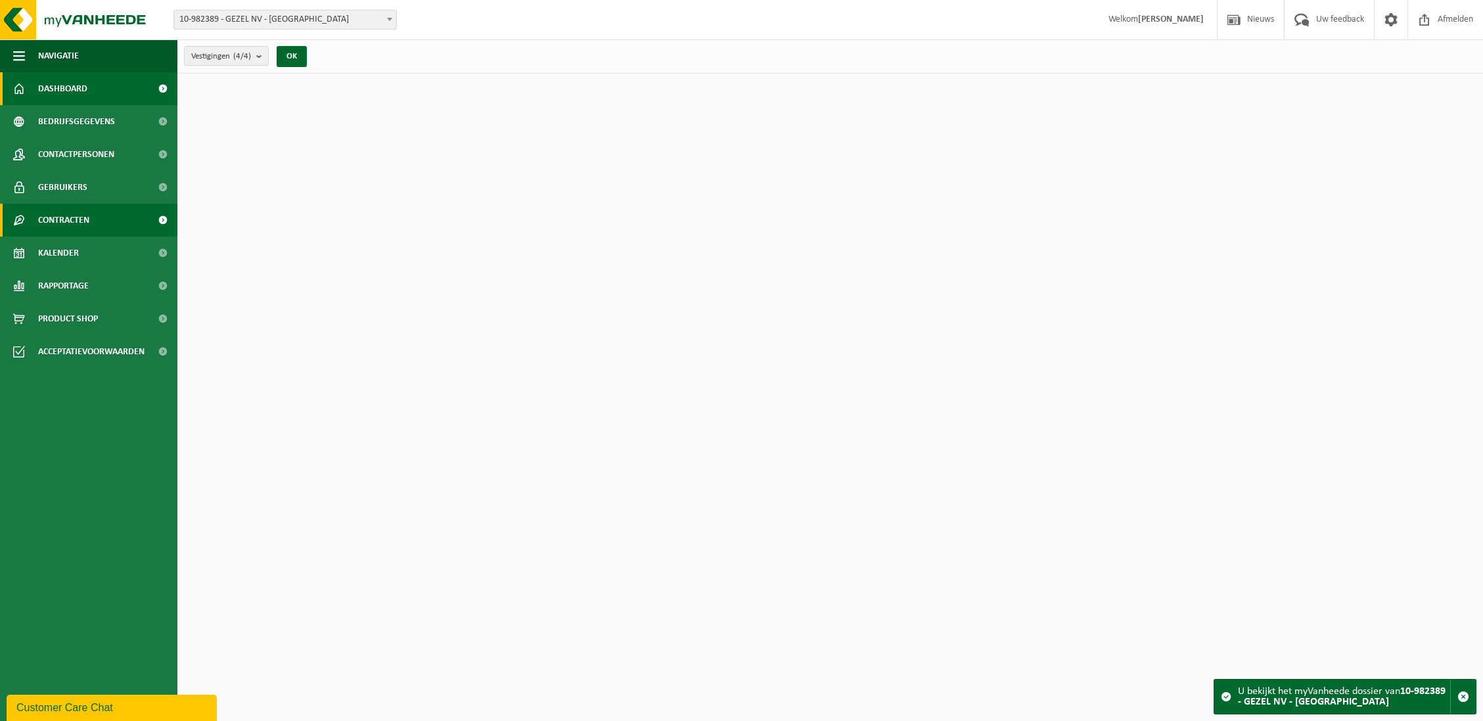
click at [84, 222] on span "Contracten" at bounding box center [63, 220] width 51 height 33
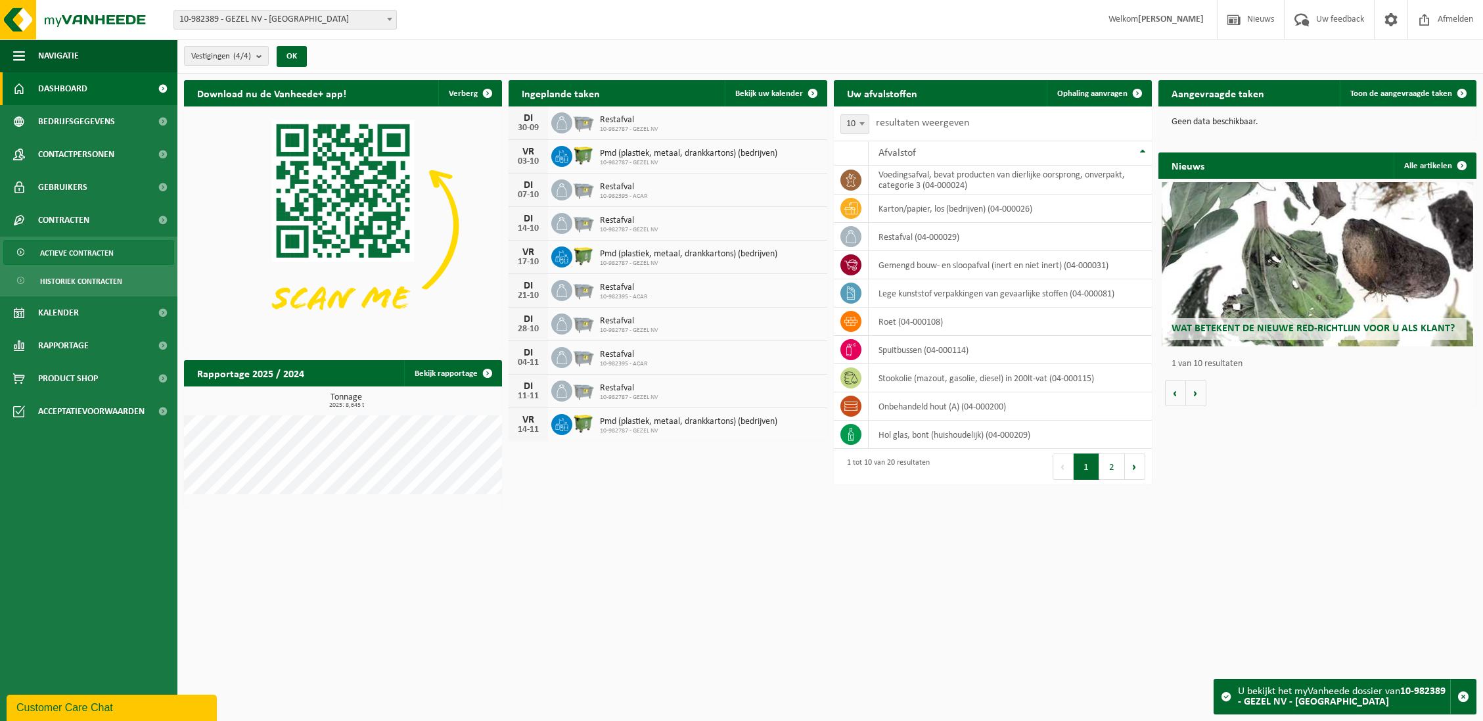
click at [95, 257] on span "Actieve contracten" at bounding box center [77, 253] width 74 height 25
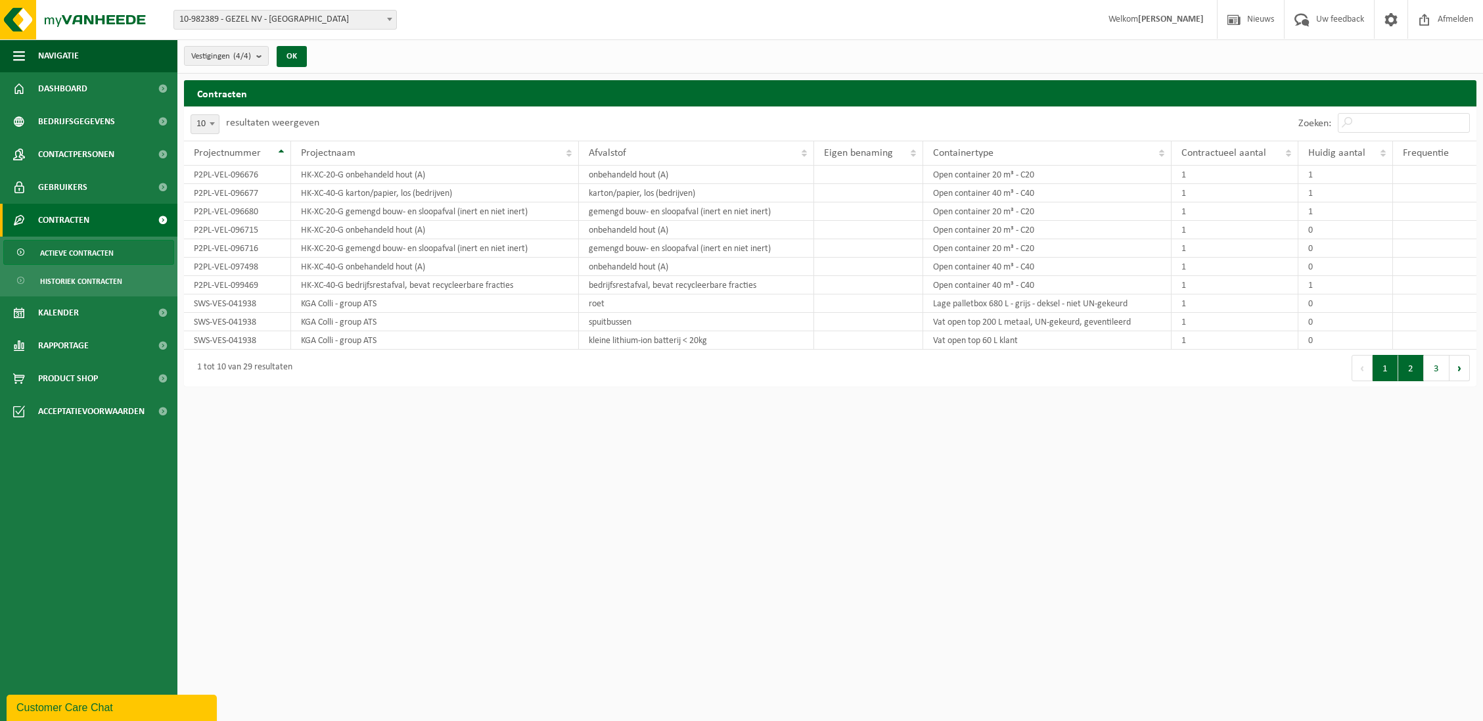
click at [1407, 375] on button "2" at bounding box center [1412, 368] width 26 height 26
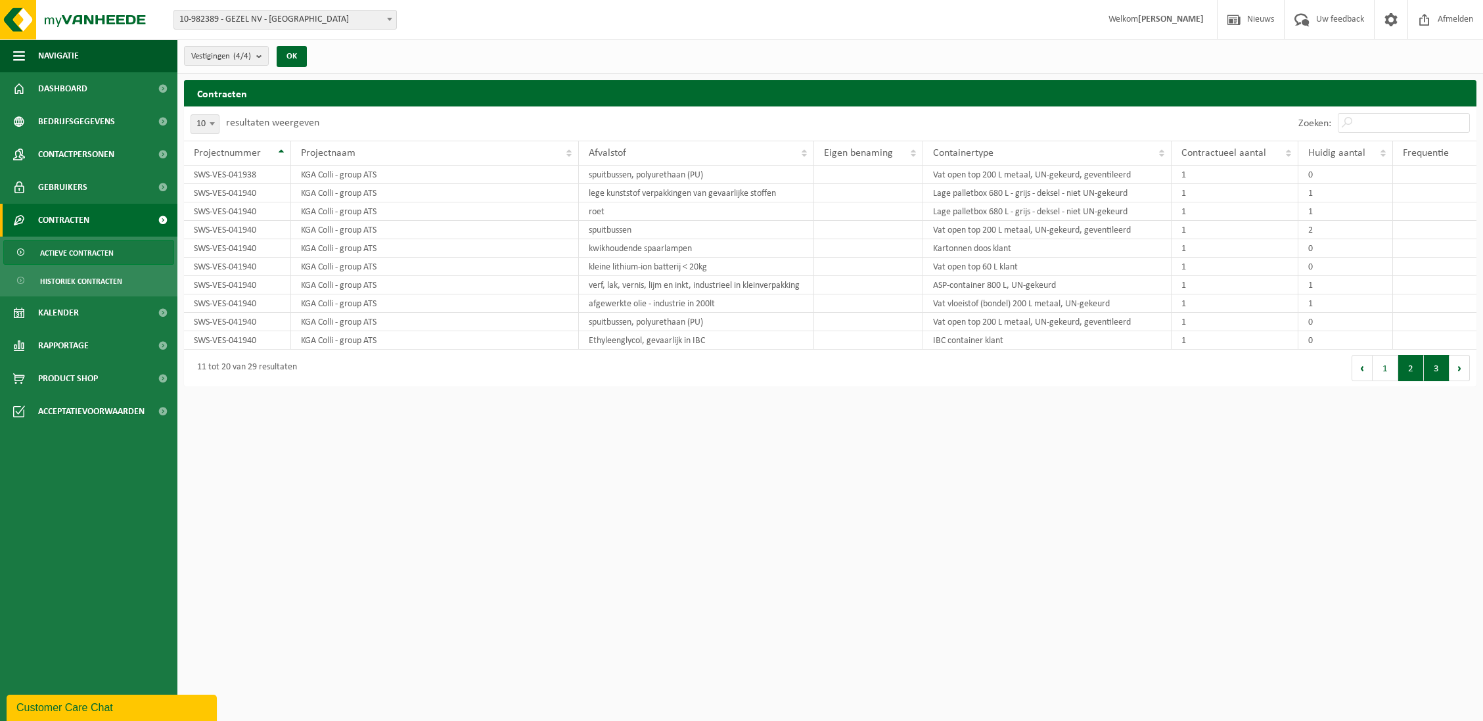
click at [1434, 379] on button "3" at bounding box center [1437, 368] width 26 height 26
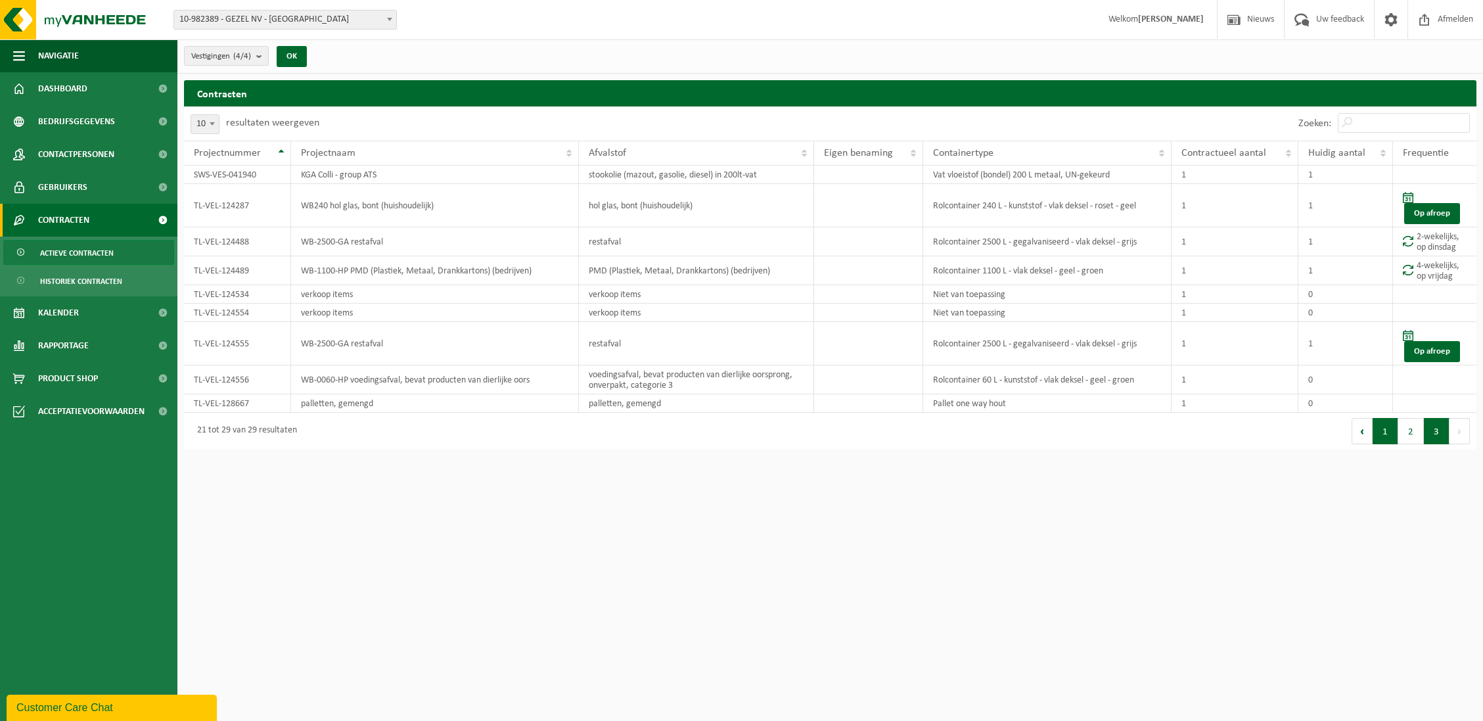
click at [1388, 432] on button "1" at bounding box center [1386, 431] width 26 height 26
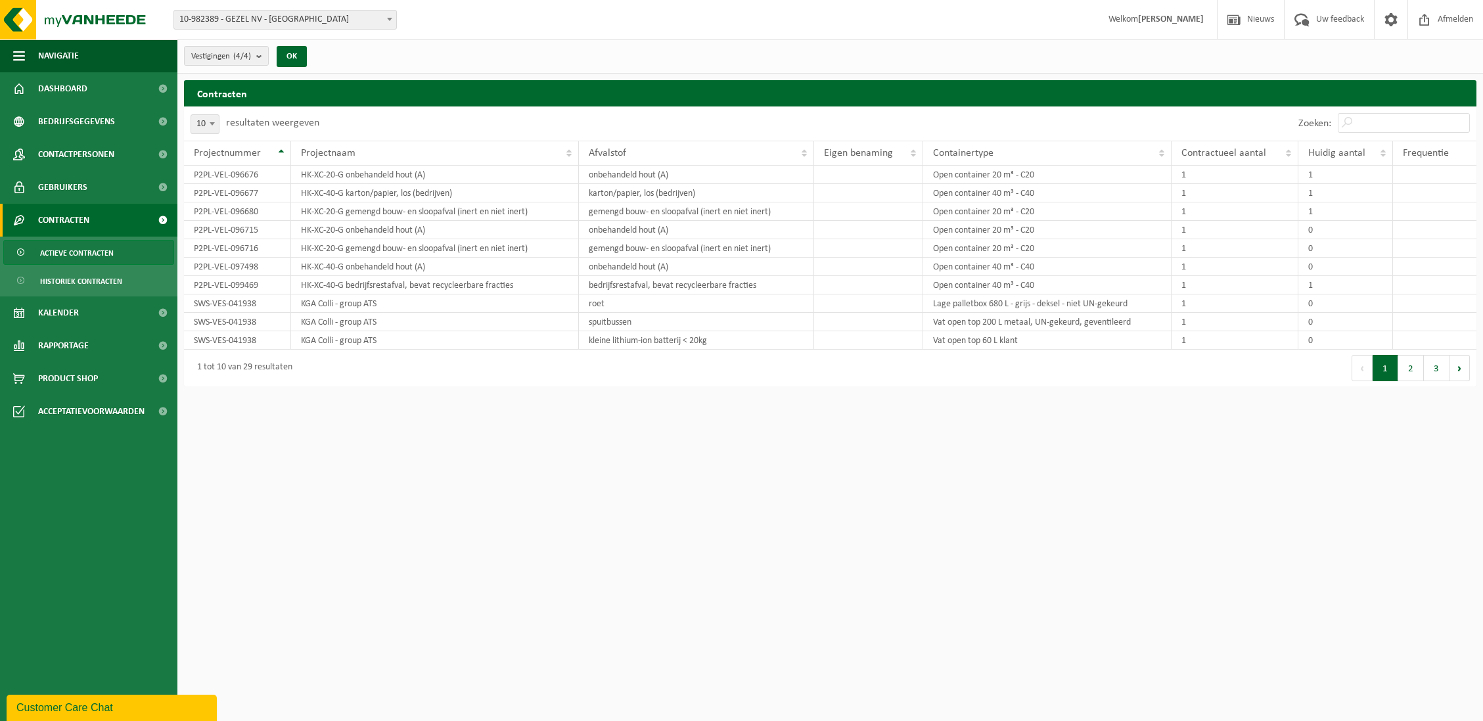
click at [331, 22] on span "10-982389 - GEZEL NV - [GEOGRAPHIC_DATA]" at bounding box center [285, 20] width 222 height 18
click at [319, 23] on span "10-982389 - GEZEL NV - [GEOGRAPHIC_DATA]" at bounding box center [285, 20] width 222 height 18
select select "162558"
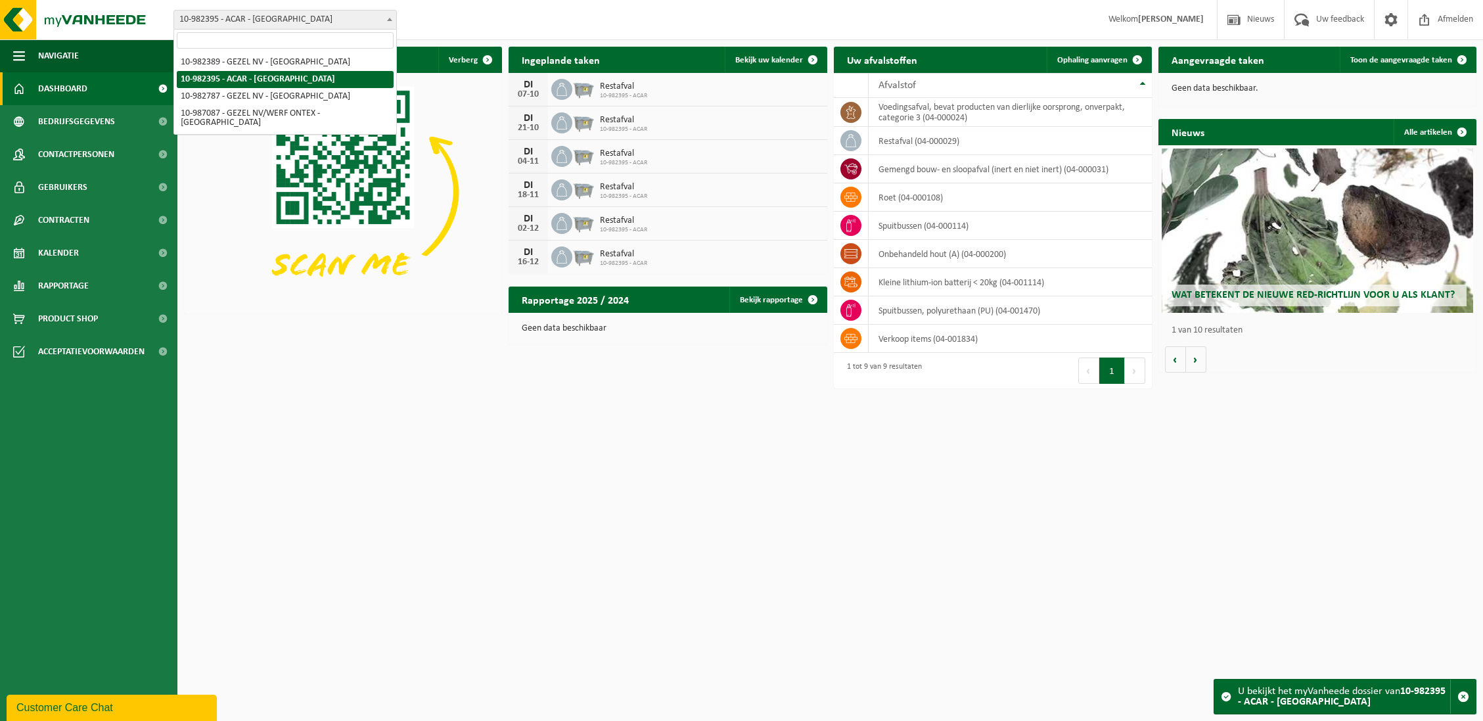
click at [224, 18] on span "10-982395 - ACAR - [GEOGRAPHIC_DATA]" at bounding box center [285, 20] width 222 height 18
select select "162555"
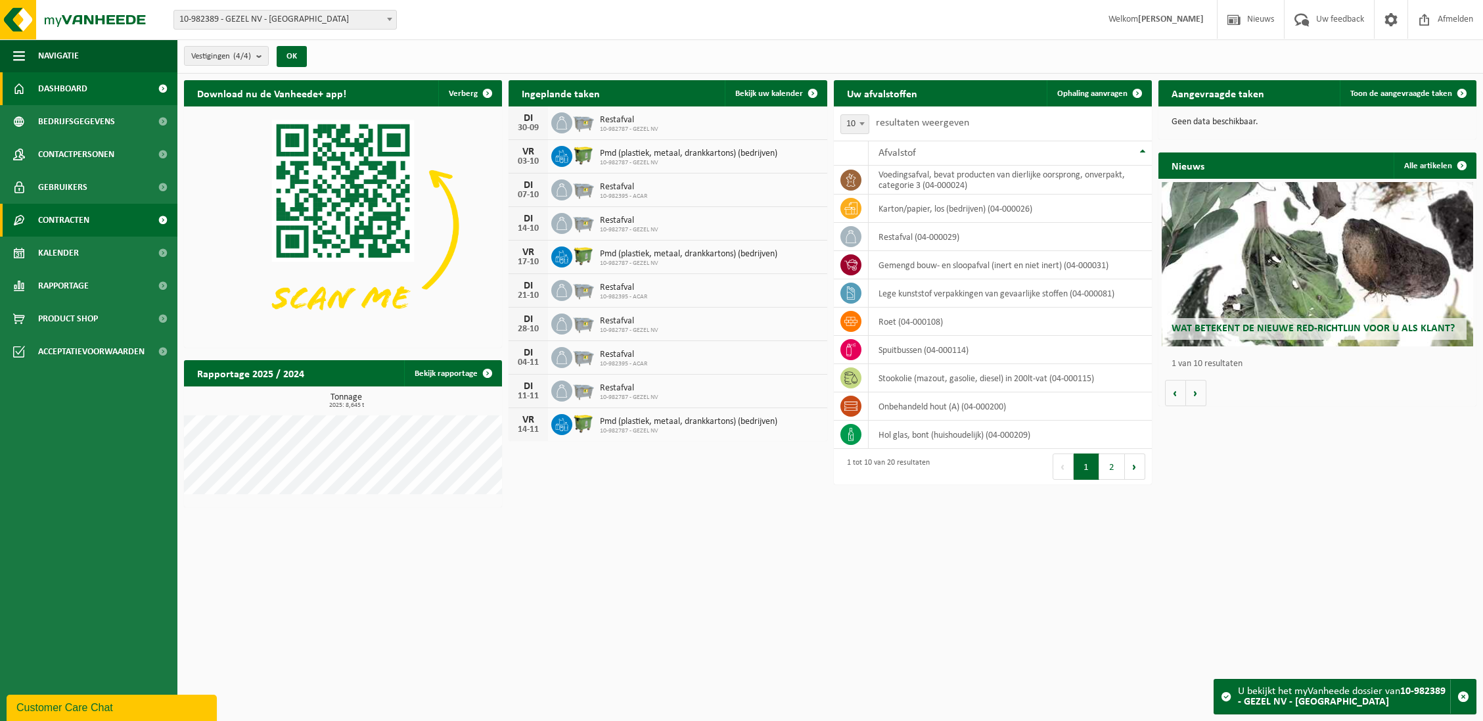
click at [109, 223] on link "Contracten" at bounding box center [88, 220] width 177 height 33
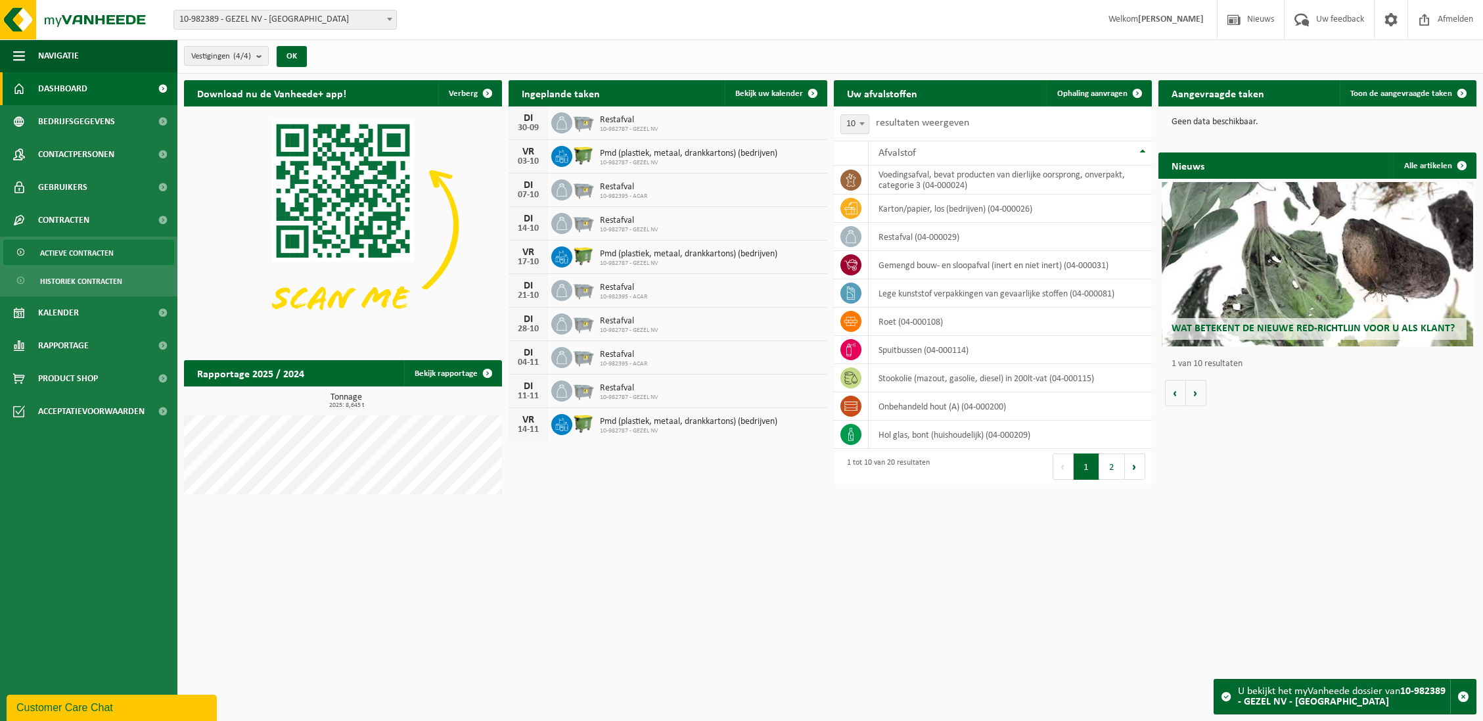
click at [99, 250] on span "Actieve contracten" at bounding box center [77, 253] width 74 height 25
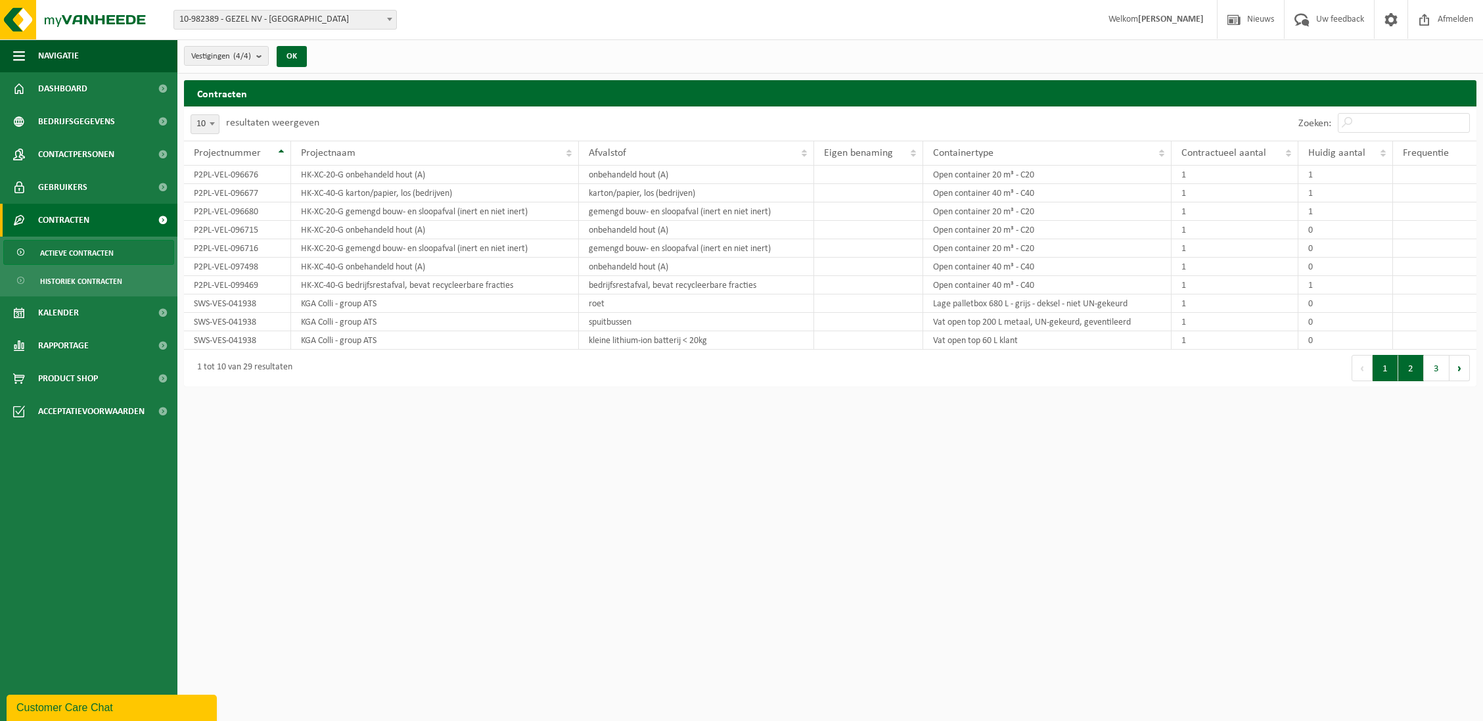
click at [1403, 368] on button "2" at bounding box center [1412, 368] width 26 height 26
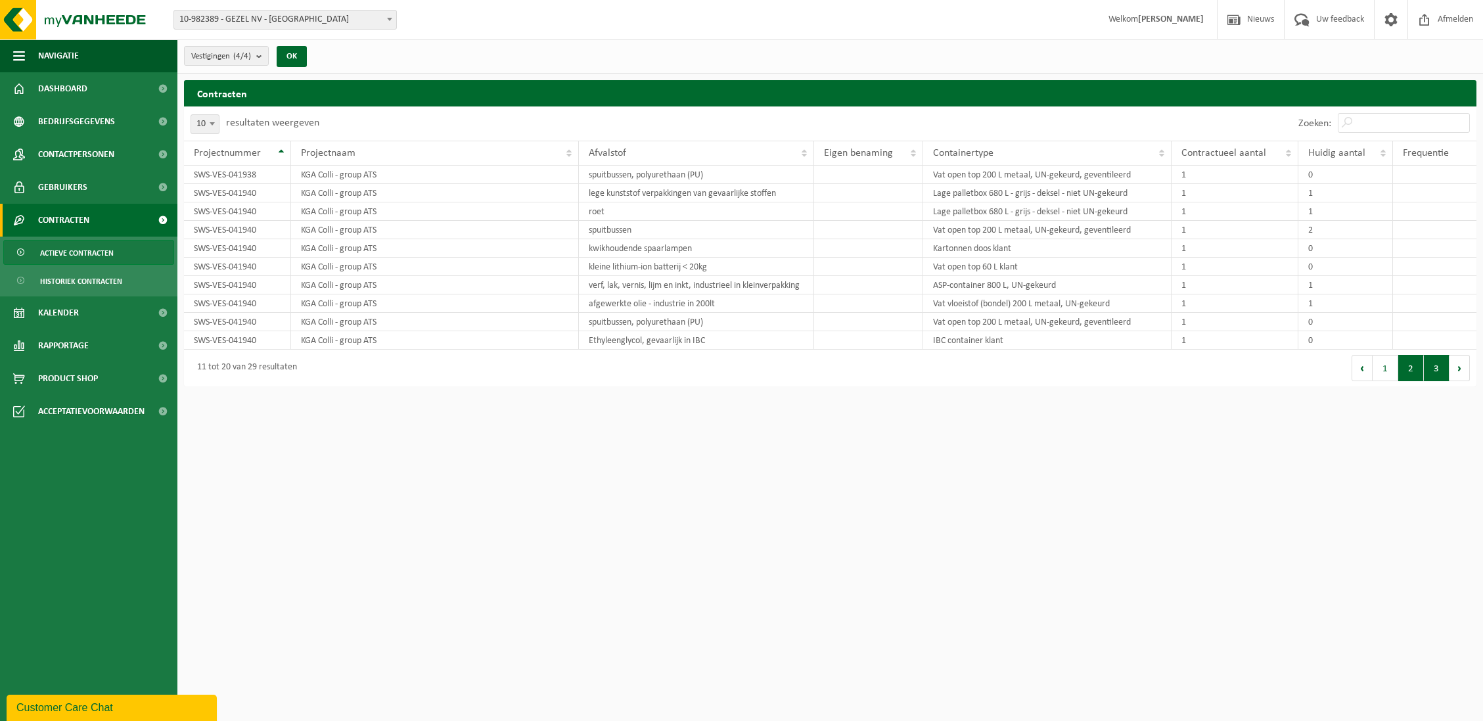
click at [1429, 380] on button "3" at bounding box center [1437, 368] width 26 height 26
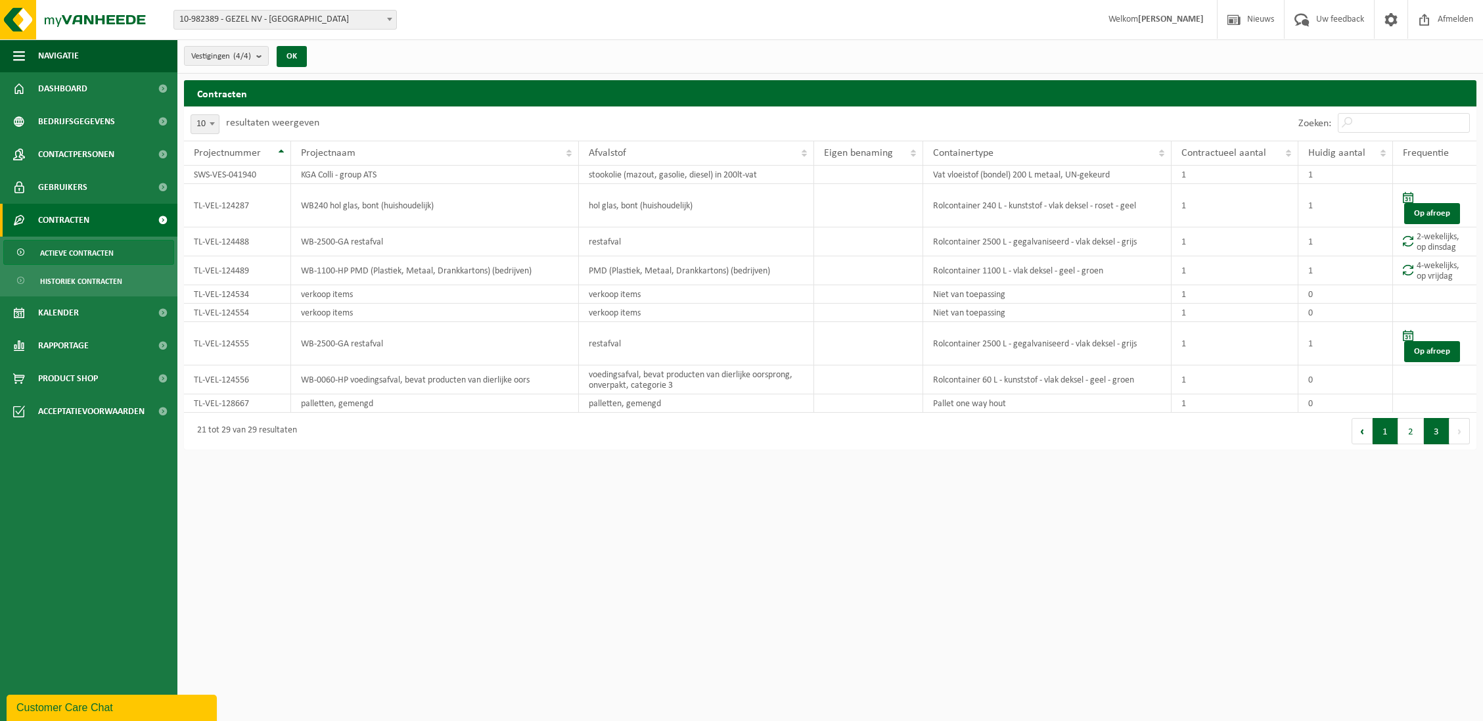
click at [1391, 423] on button "1" at bounding box center [1386, 431] width 26 height 26
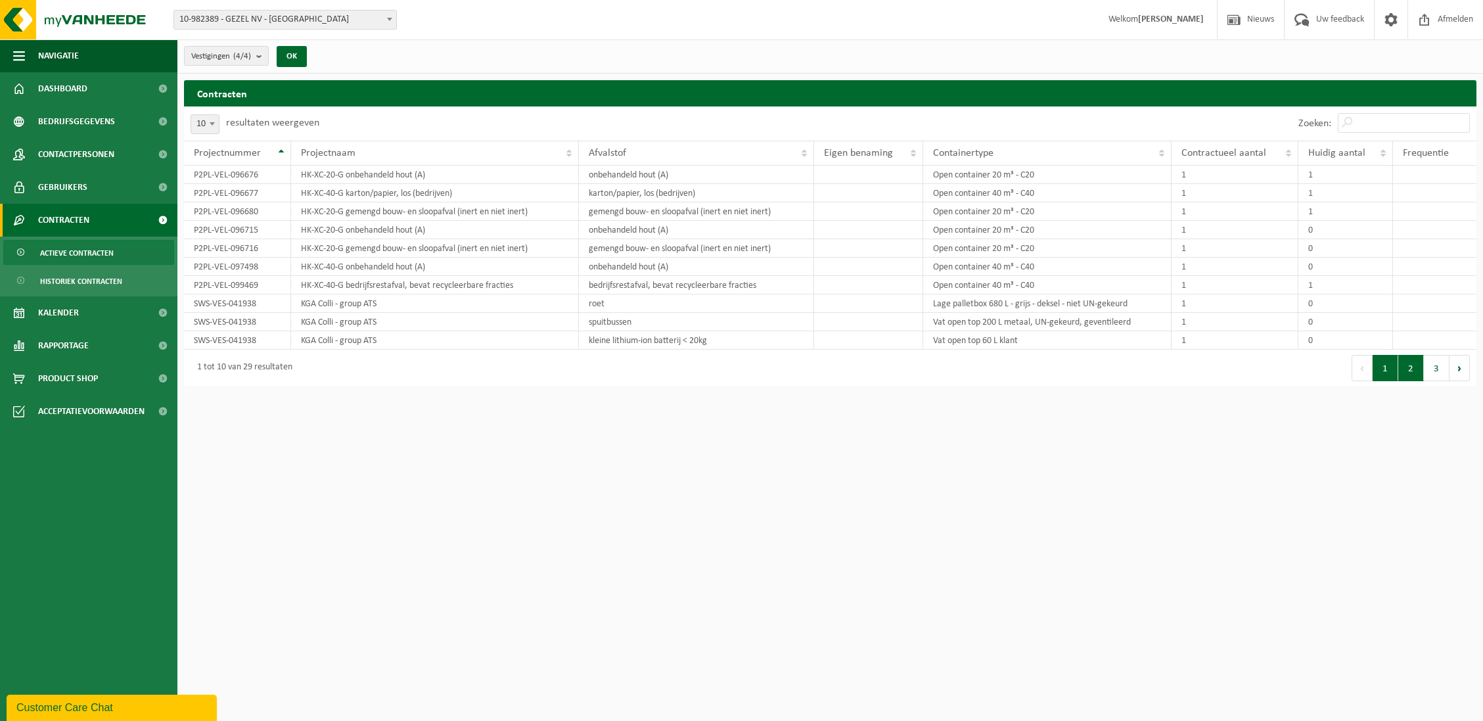
click at [1407, 373] on button "2" at bounding box center [1412, 368] width 26 height 26
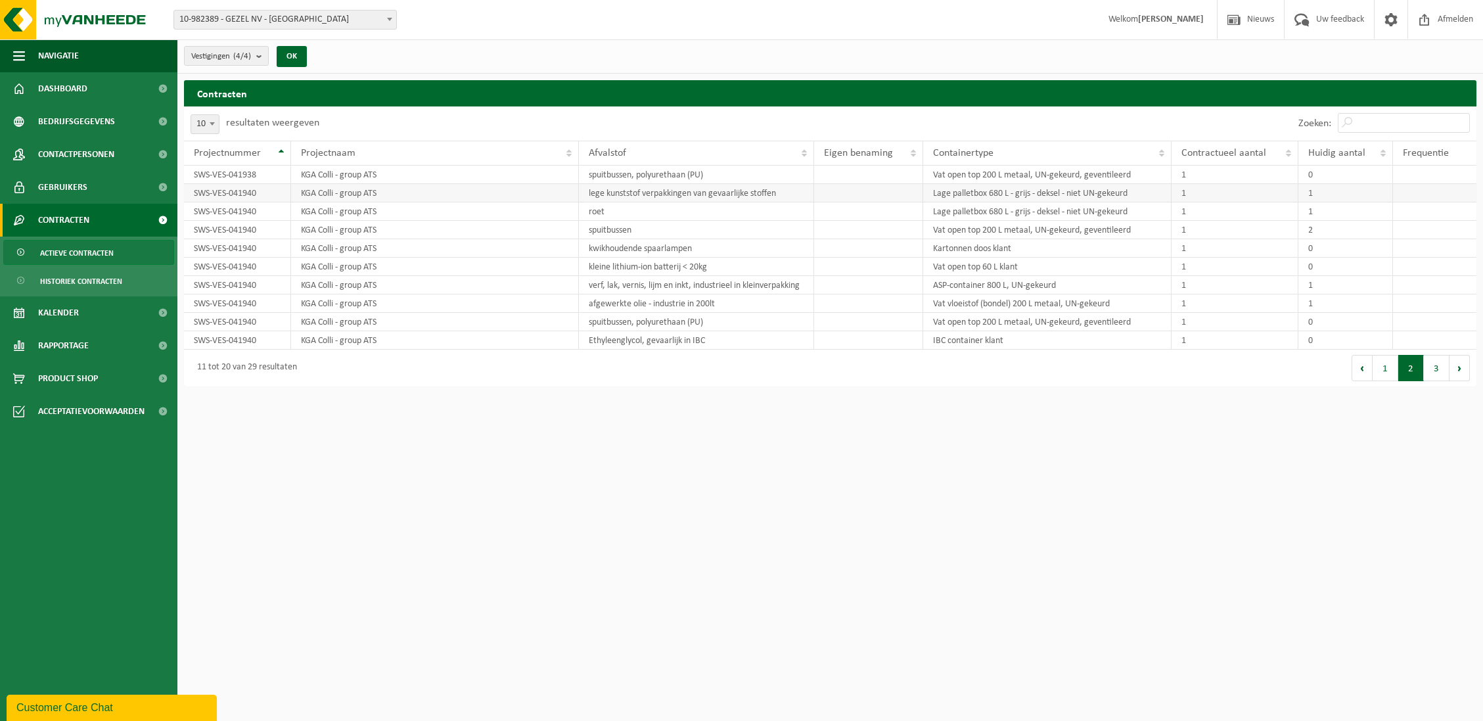
click at [654, 195] on td "lege kunststof verpakkingen van gevaarlijke stoffen" at bounding box center [696, 193] width 235 height 18
click at [279, 16] on span "10-982389 - GEZEL NV - [GEOGRAPHIC_DATA]" at bounding box center [285, 20] width 222 height 18
select select "162558"
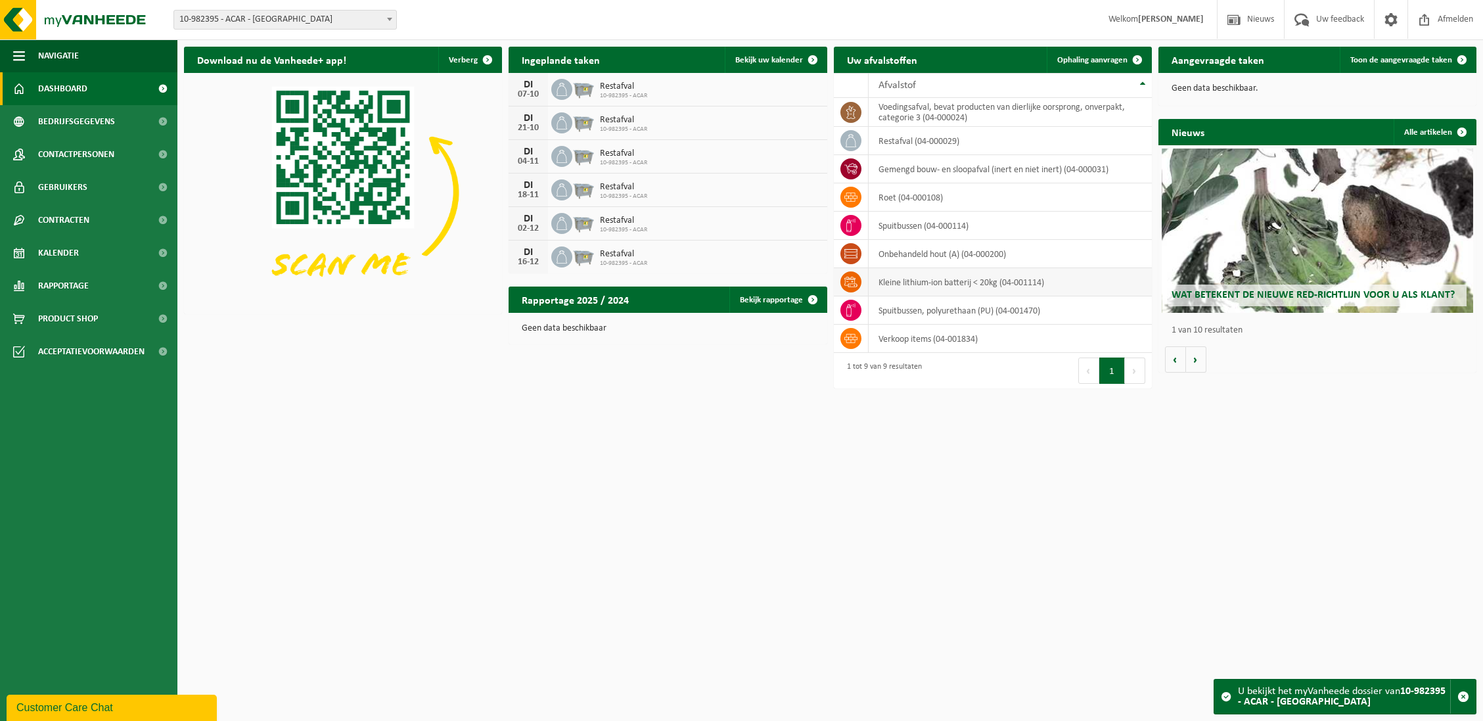
click at [856, 283] on icon at bounding box center [851, 281] width 13 height 13
click at [918, 289] on td "kleine lithium-ion batterij < 20kg (04-001114)" at bounding box center [1010, 282] width 283 height 28
click at [99, 220] on link "Contracten" at bounding box center [88, 220] width 177 height 33
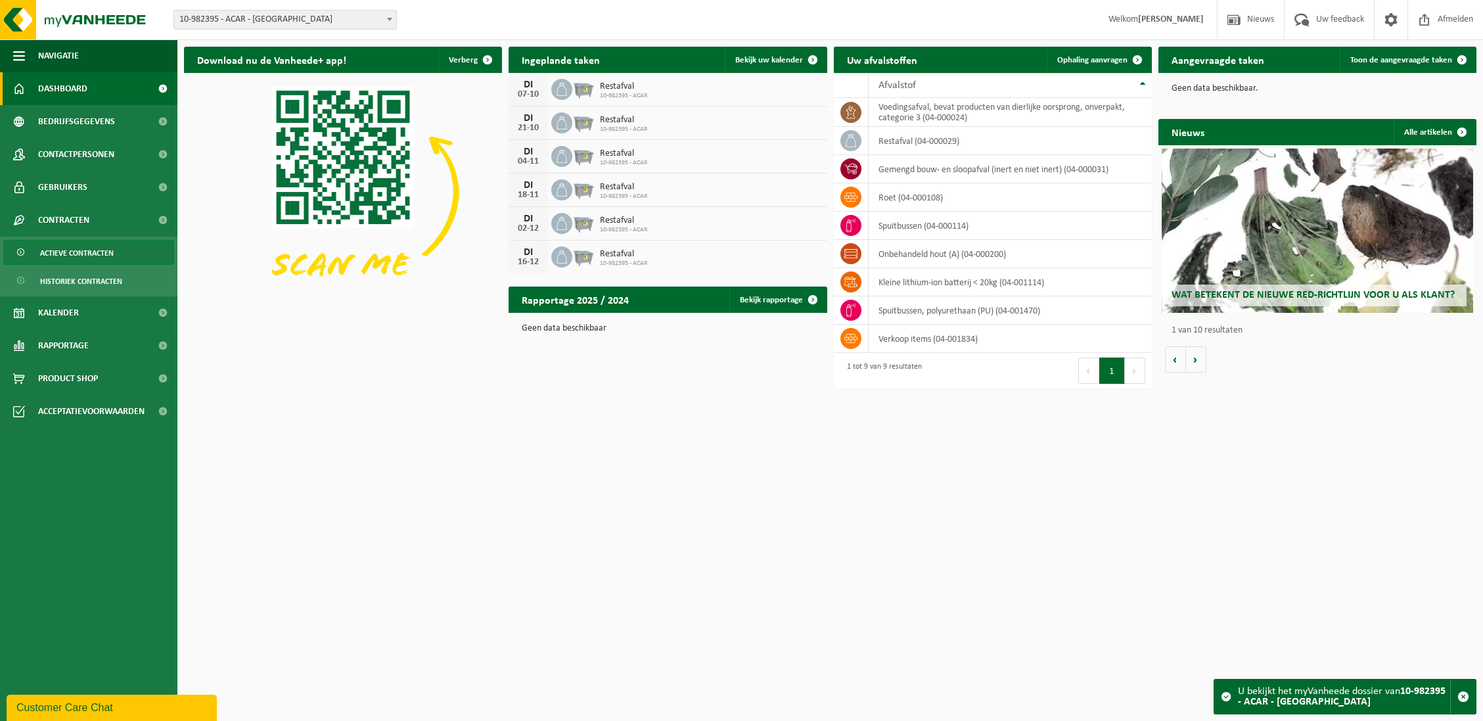
click at [99, 248] on span "Actieve contracten" at bounding box center [77, 253] width 74 height 25
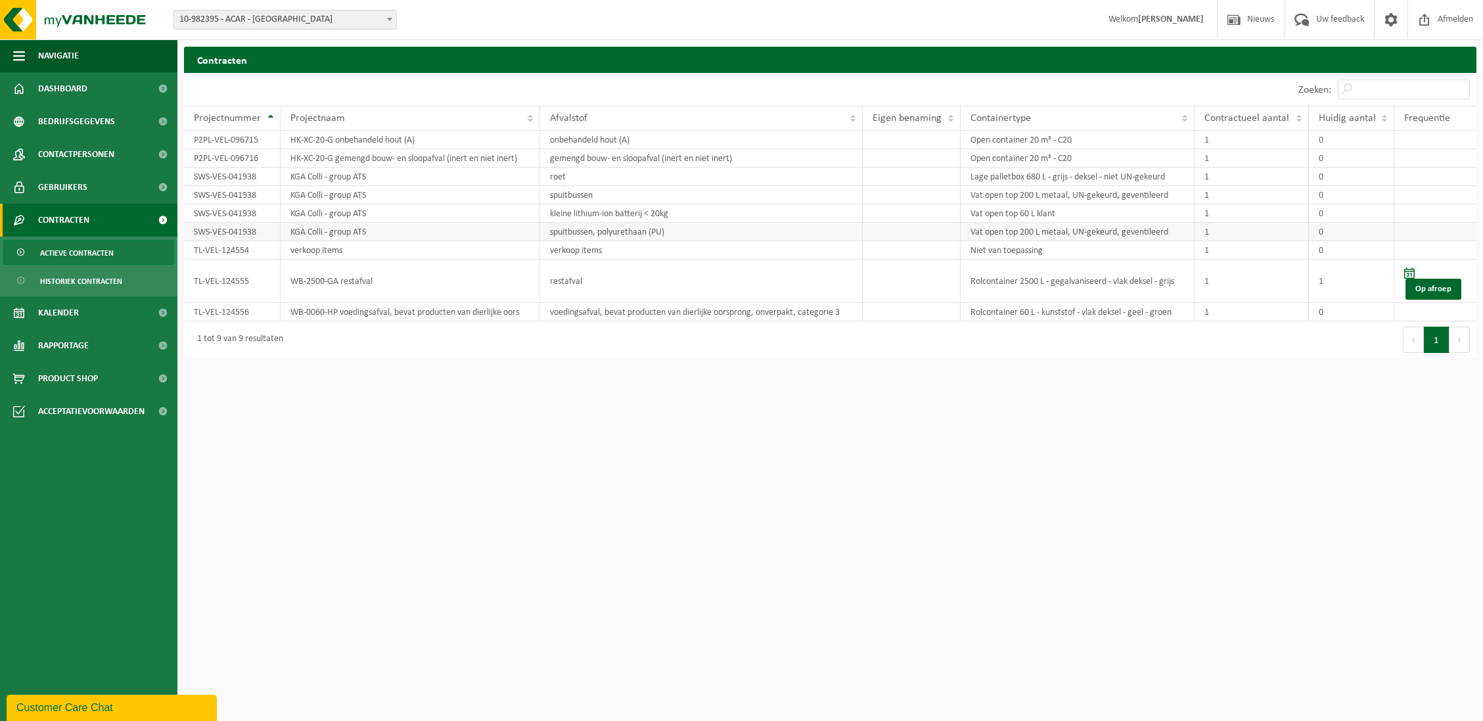
click at [426, 226] on td "KGA Colli - group ATS" at bounding box center [410, 232] width 259 height 18
click at [569, 212] on td "kleine lithium-ion batterij < 20kg" at bounding box center [701, 213] width 323 height 18
click at [331, 215] on td "KGA Colli - group ATS" at bounding box center [410, 213] width 259 height 18
click at [229, 216] on td "SWS-VES-041938" at bounding box center [232, 213] width 97 height 18
click at [78, 418] on span "Acceptatievoorwaarden" at bounding box center [91, 411] width 106 height 33
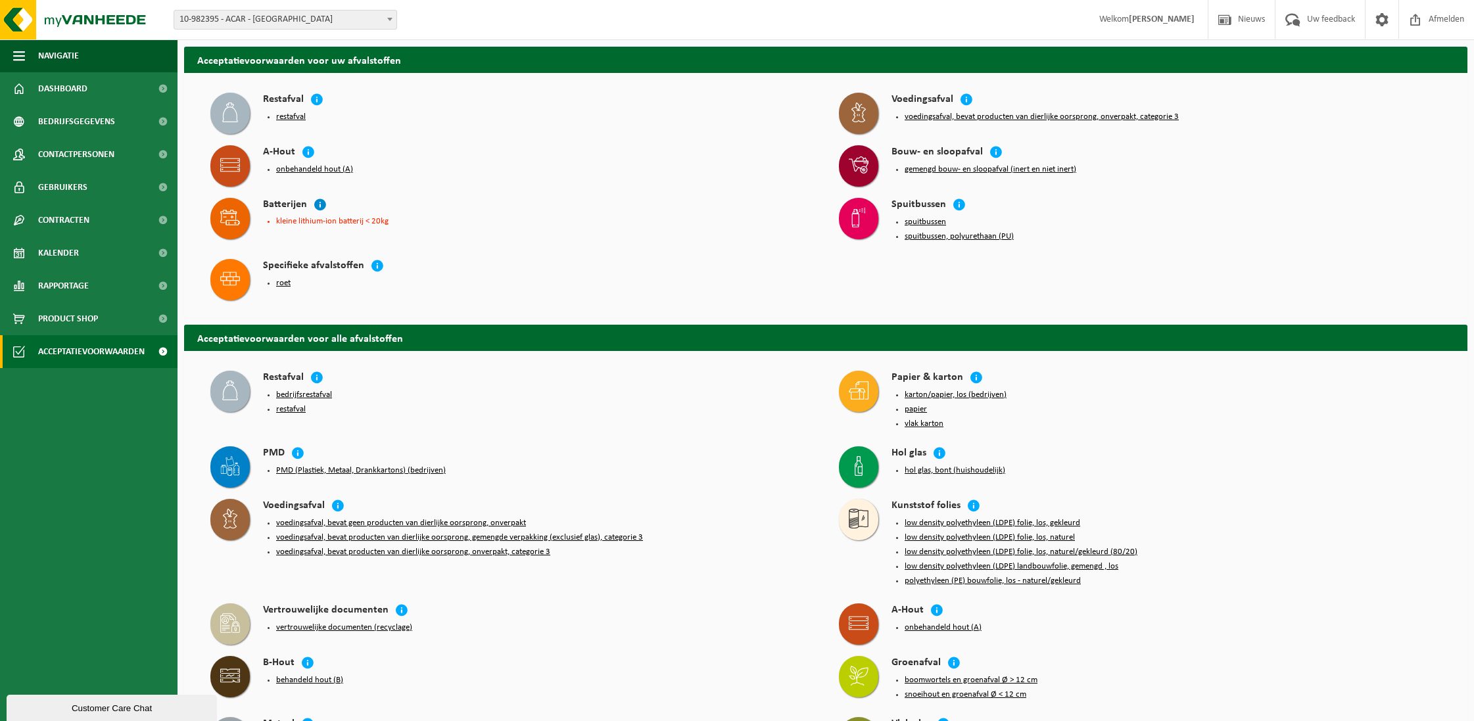
click at [319, 205] on icon at bounding box center [320, 204] width 13 height 13
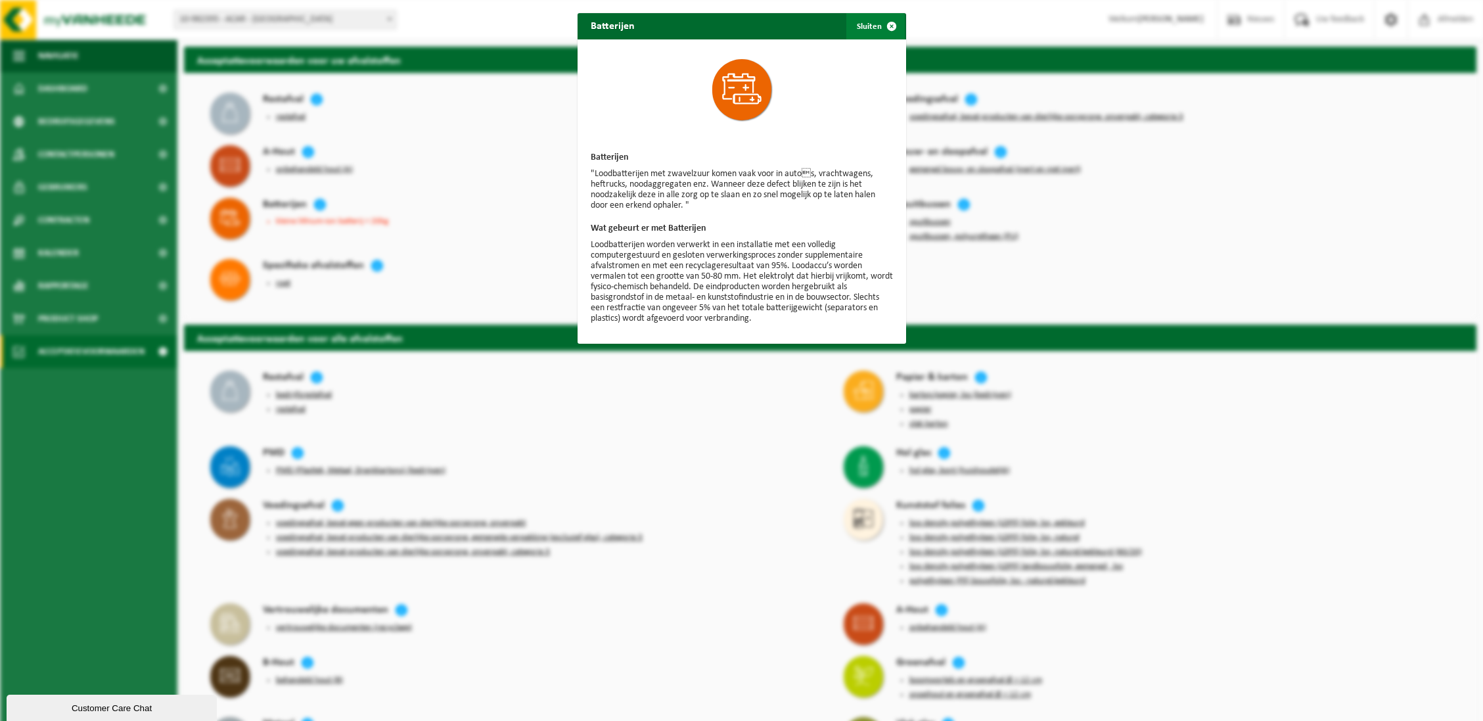
click at [890, 24] on span "button" at bounding box center [892, 26] width 26 height 26
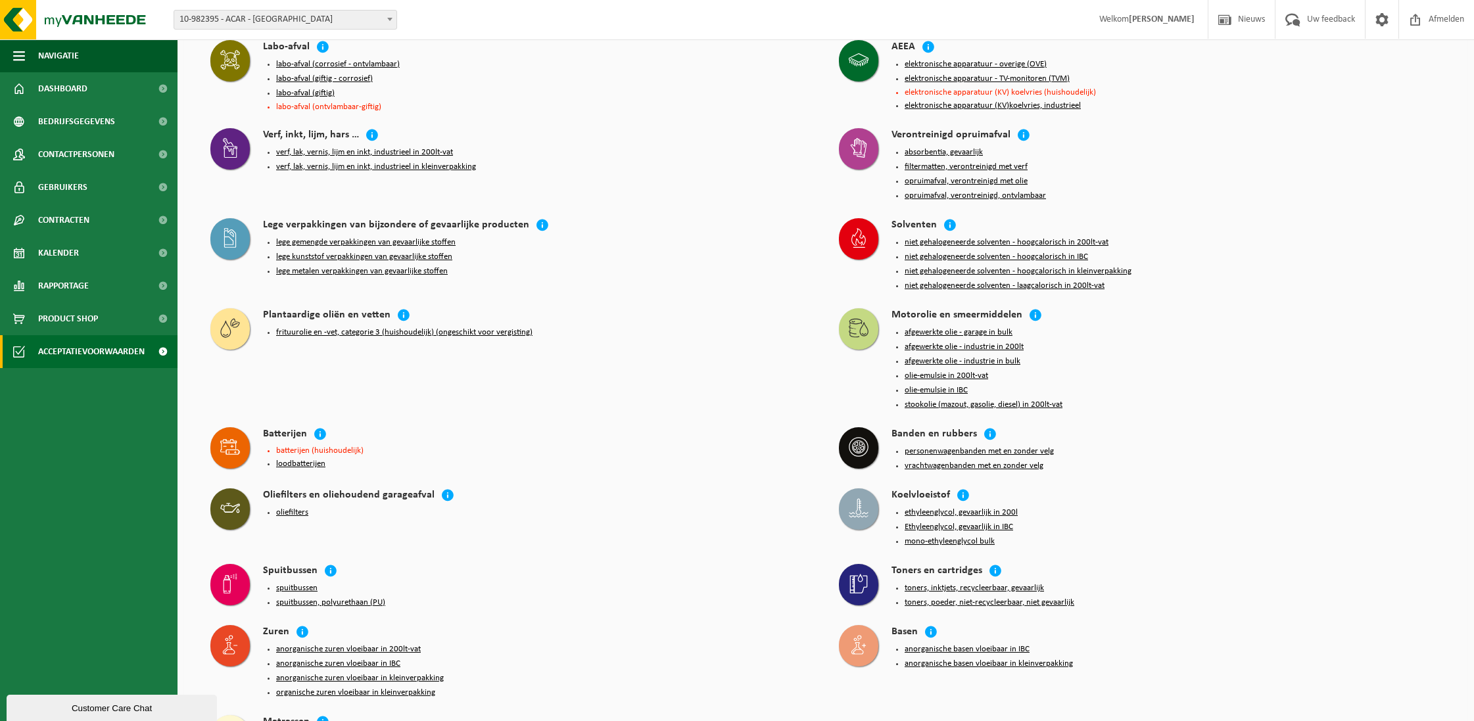
scroll to position [1129, 0]
